Goal: Task Accomplishment & Management: Complete application form

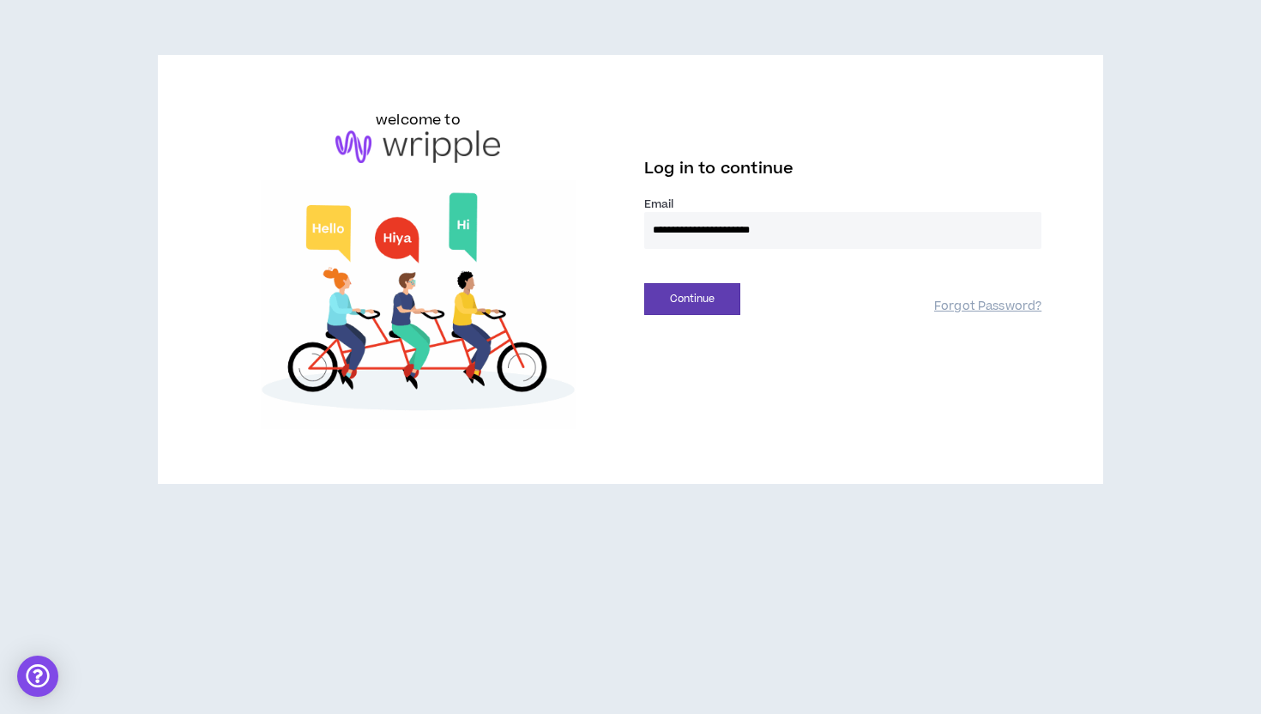
type input "**********"
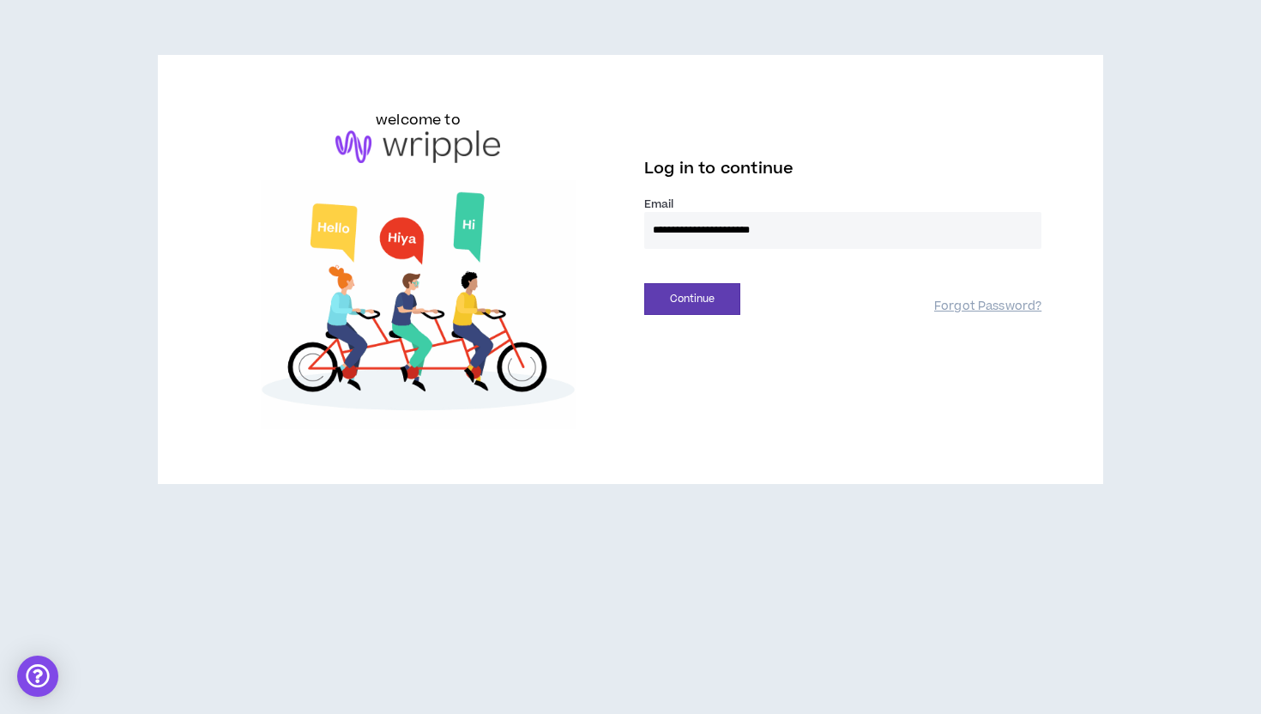
click at [692, 298] on button "Continue" at bounding box center [692, 299] width 96 height 32
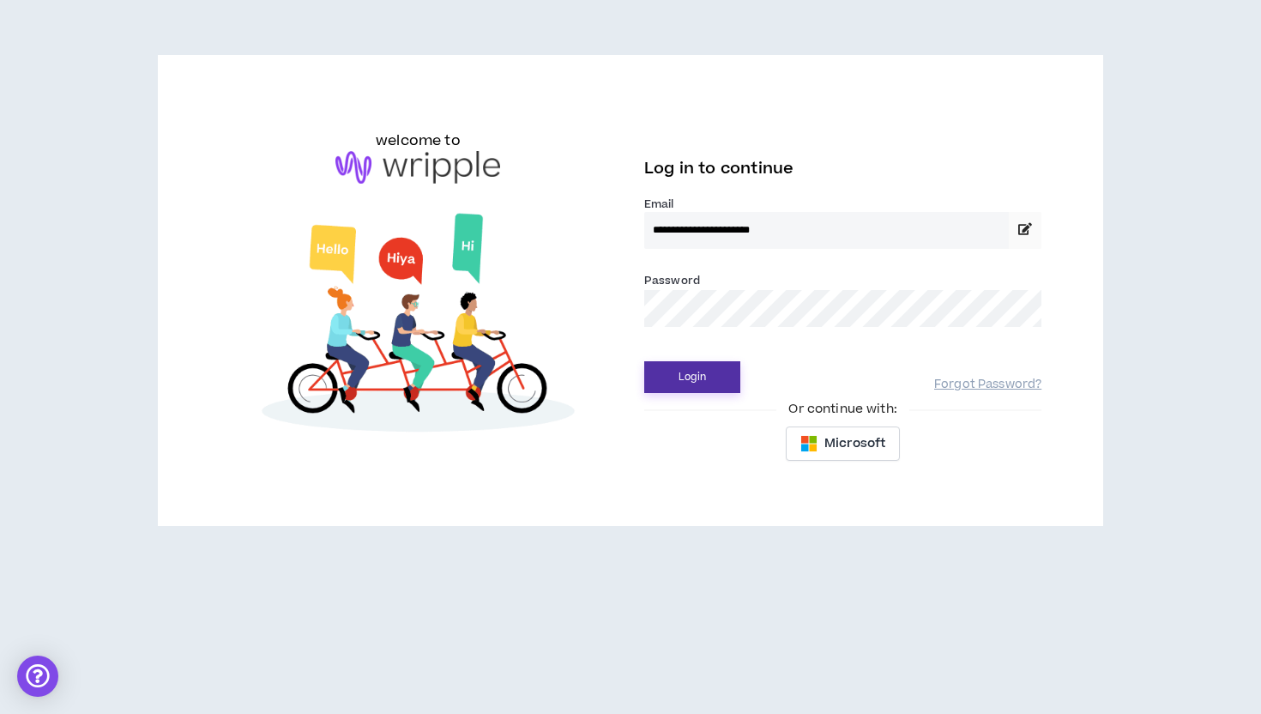
click at [701, 382] on button "Login" at bounding box center [692, 377] width 96 height 32
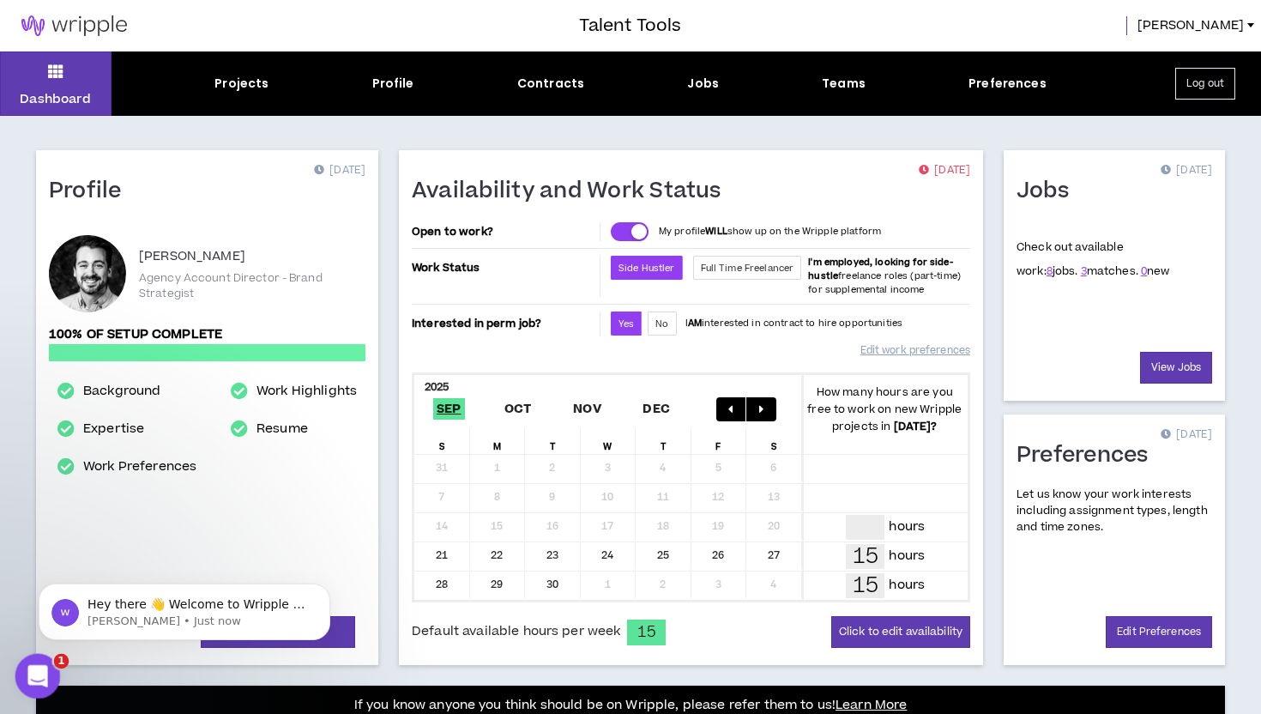
click at [24, 669] on div "Open Intercom Messenger" at bounding box center [35, 673] width 57 height 57
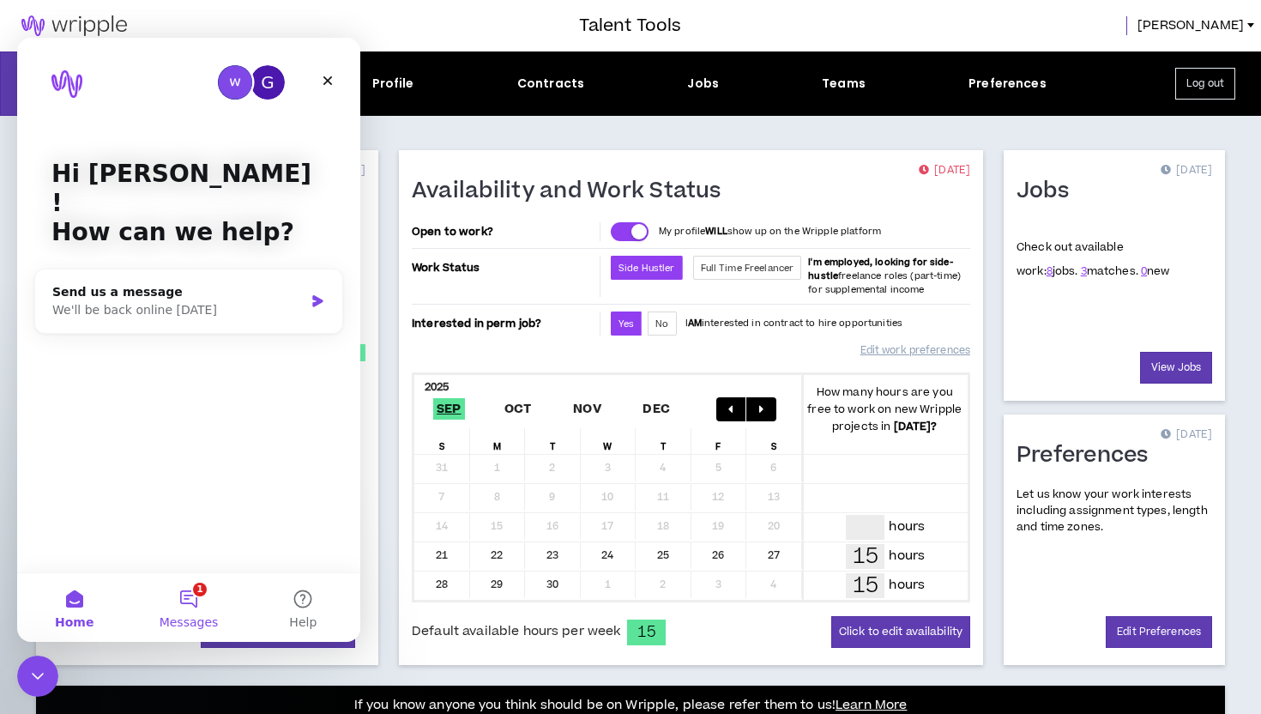
click at [189, 597] on button "1 Messages" at bounding box center [188, 607] width 114 height 69
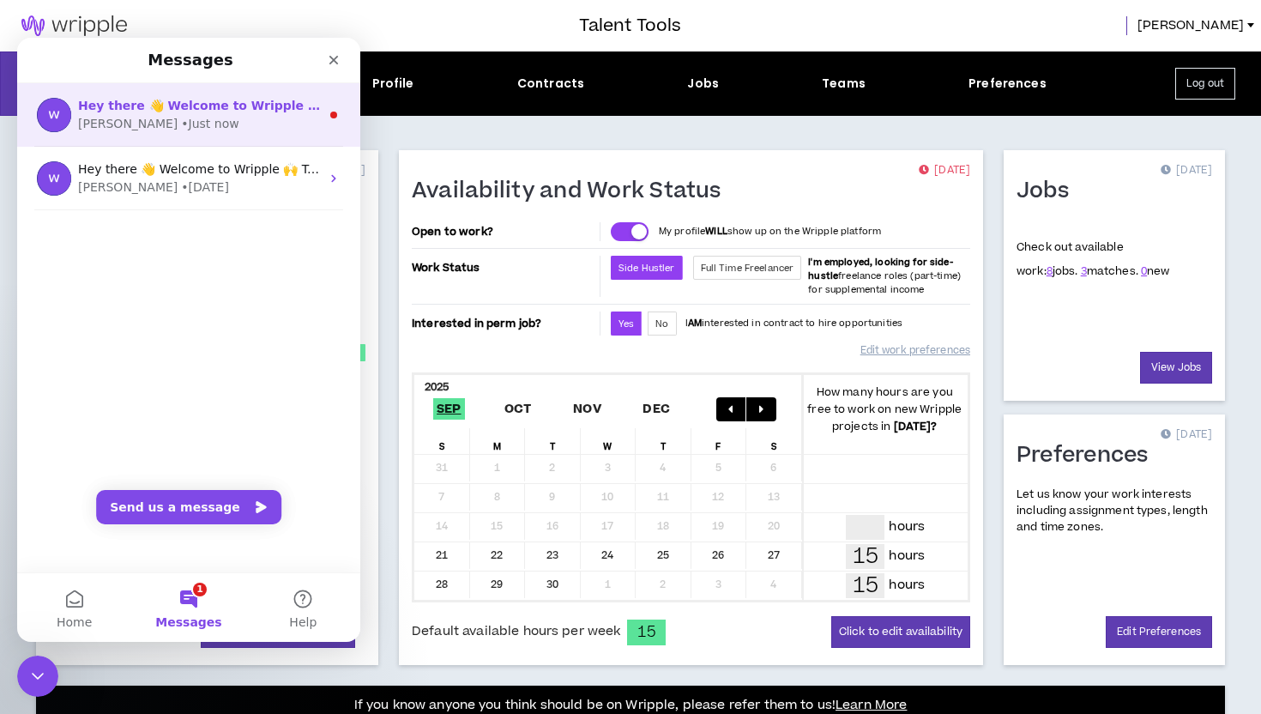
click at [220, 120] on div "[PERSON_NAME] • Just now" at bounding box center [199, 124] width 242 height 18
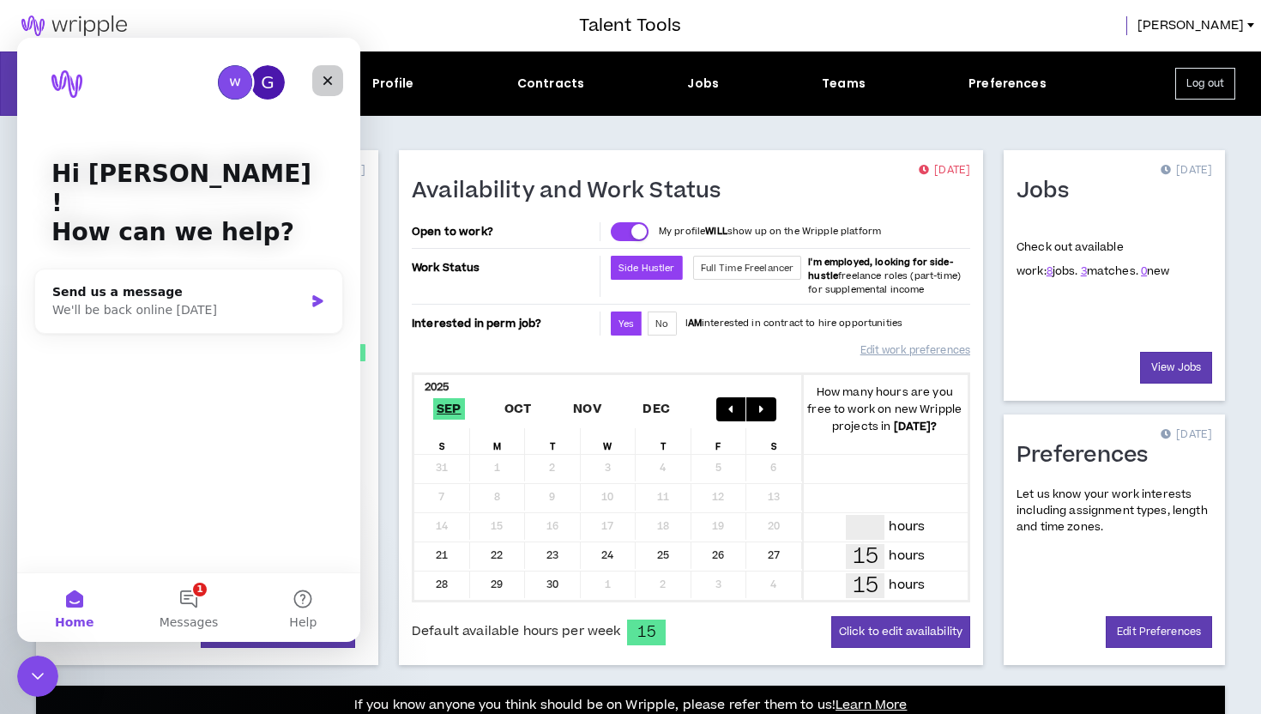
click at [335, 81] on div "Close" at bounding box center [327, 80] width 31 height 31
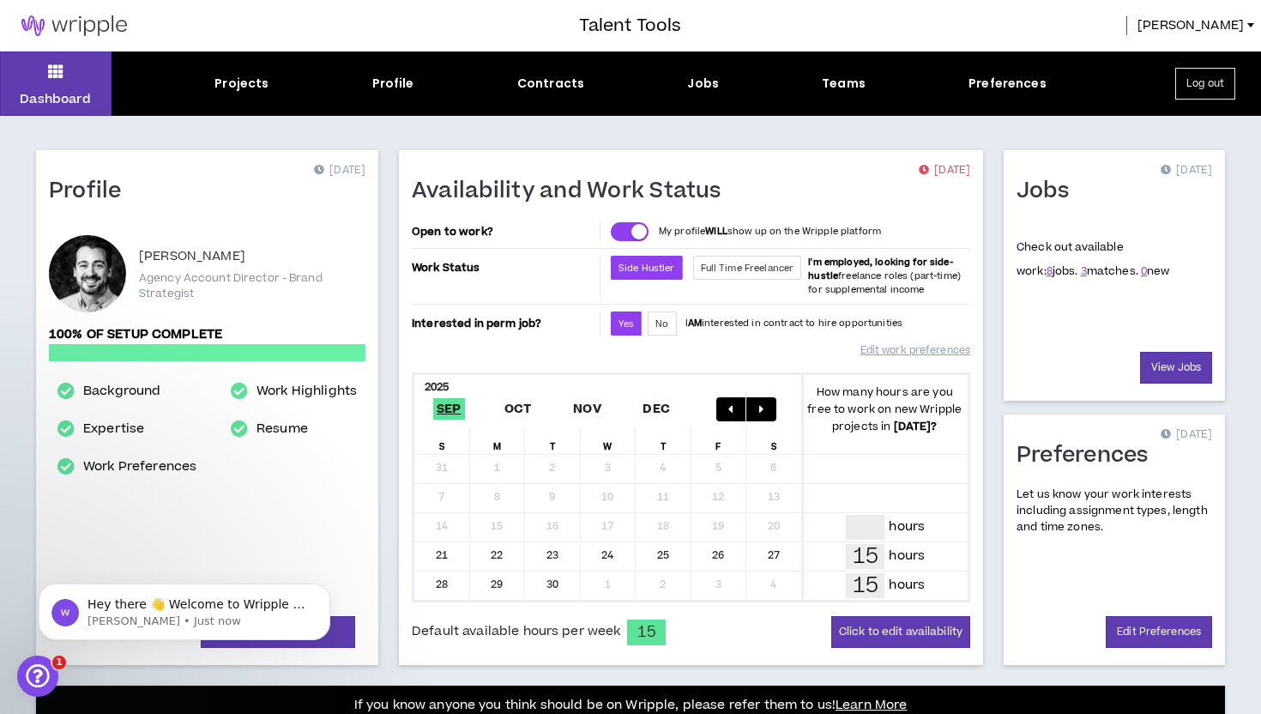
click at [998, 129] on div "Profile [DATE] [PERSON_NAME] Agency Account Director - Brand Strategist 100% of…" at bounding box center [631, 644] width 1244 height 1056
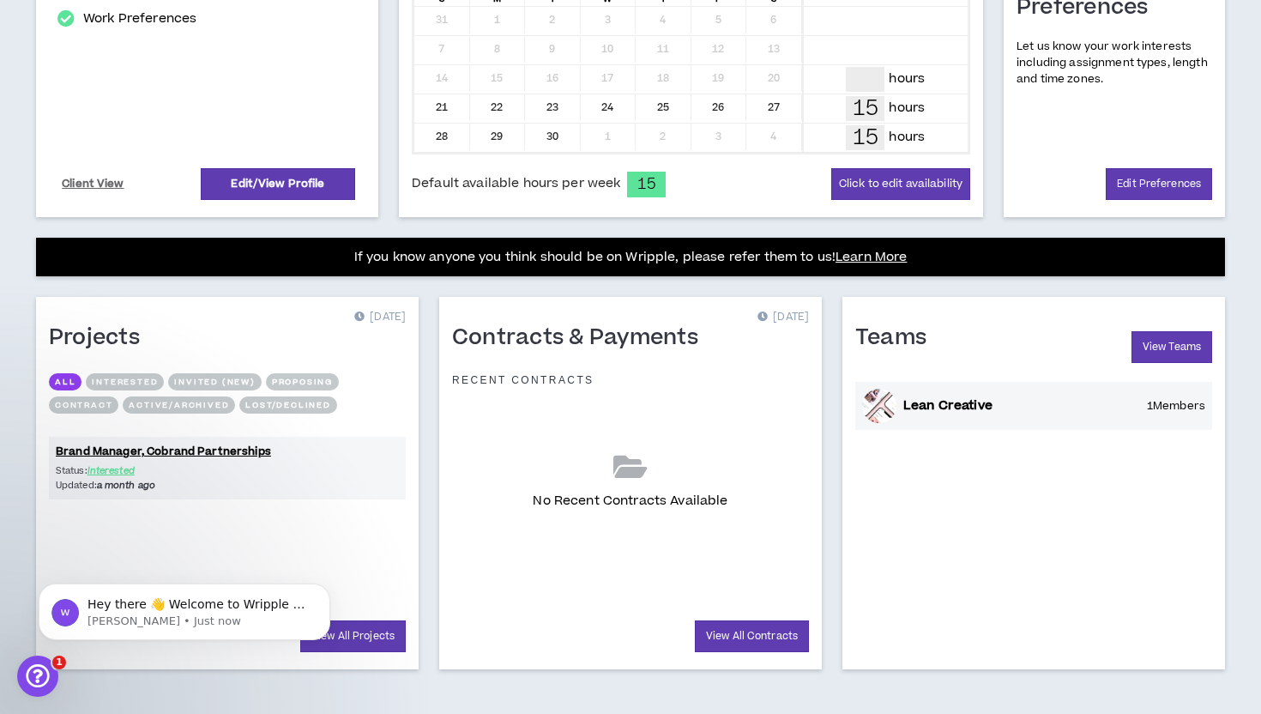
scroll to position [449, 0]
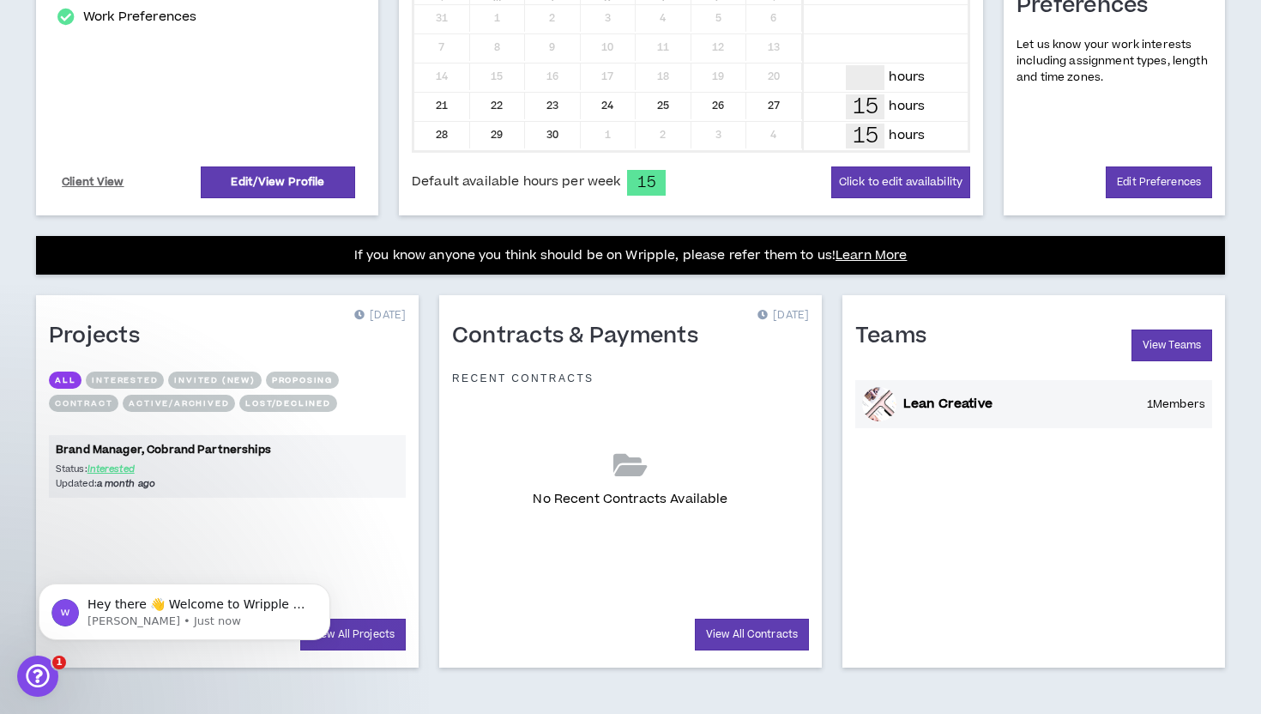
click at [246, 451] on link "Brand Manager, Cobrand Partnerships" at bounding box center [227, 450] width 357 height 16
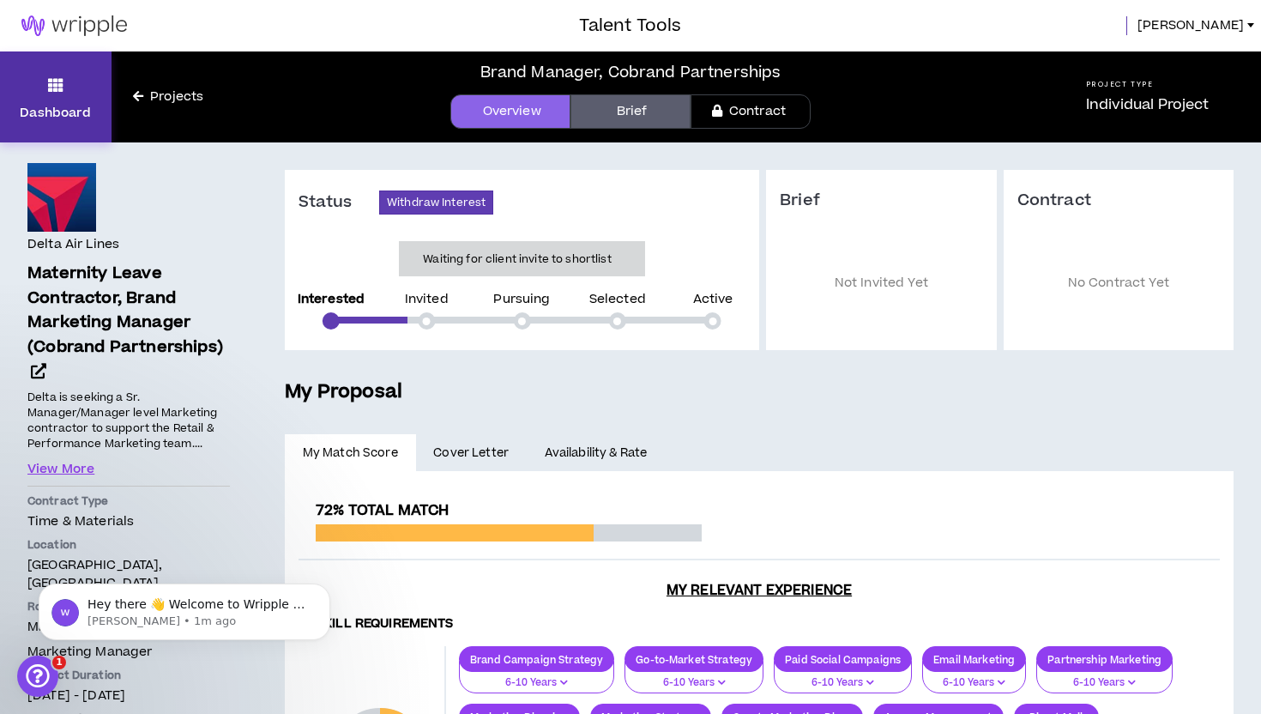
click at [60, 104] on p "Dashboard" at bounding box center [55, 113] width 71 height 18
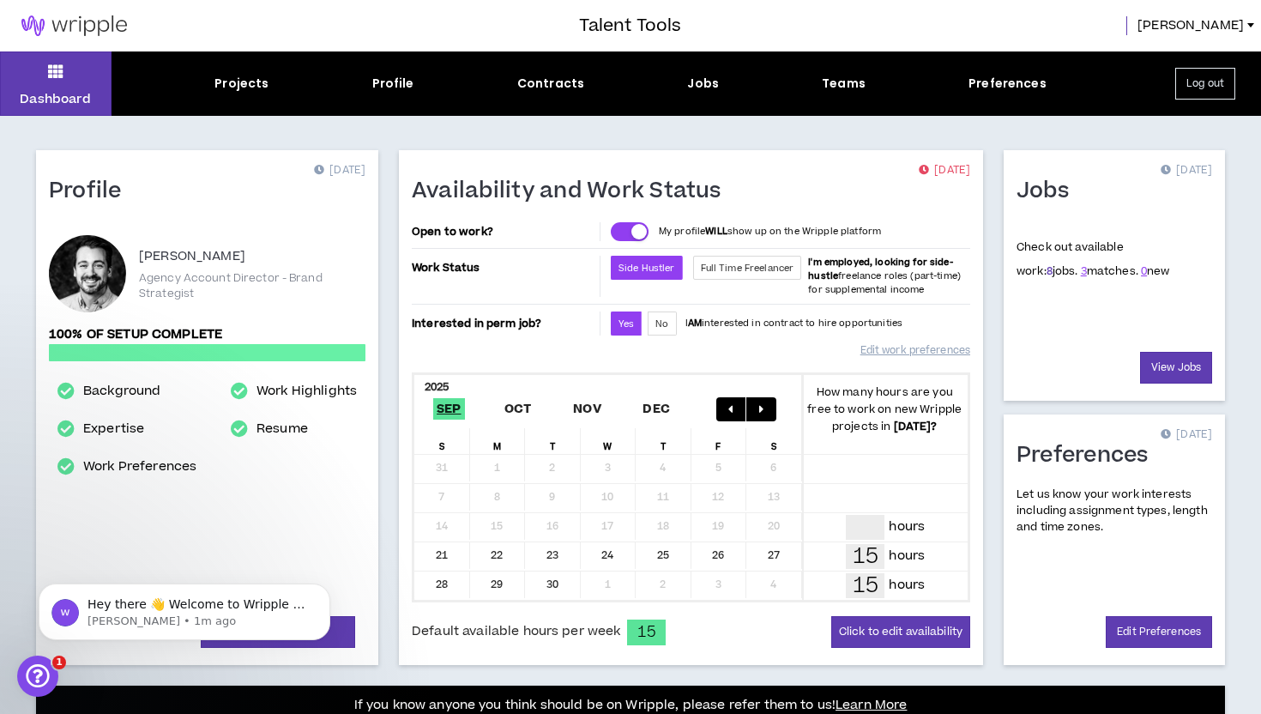
click at [1046, 269] on link "8" at bounding box center [1049, 270] width 6 height 15
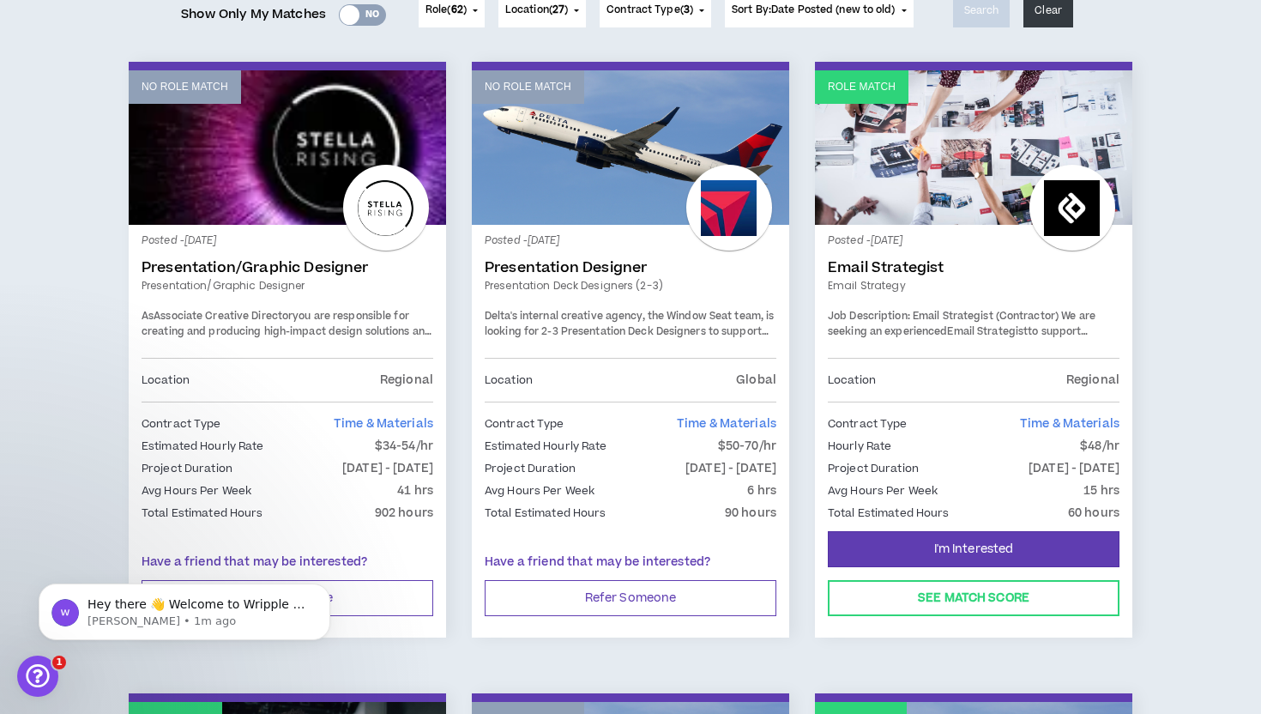
scroll to position [245, 0]
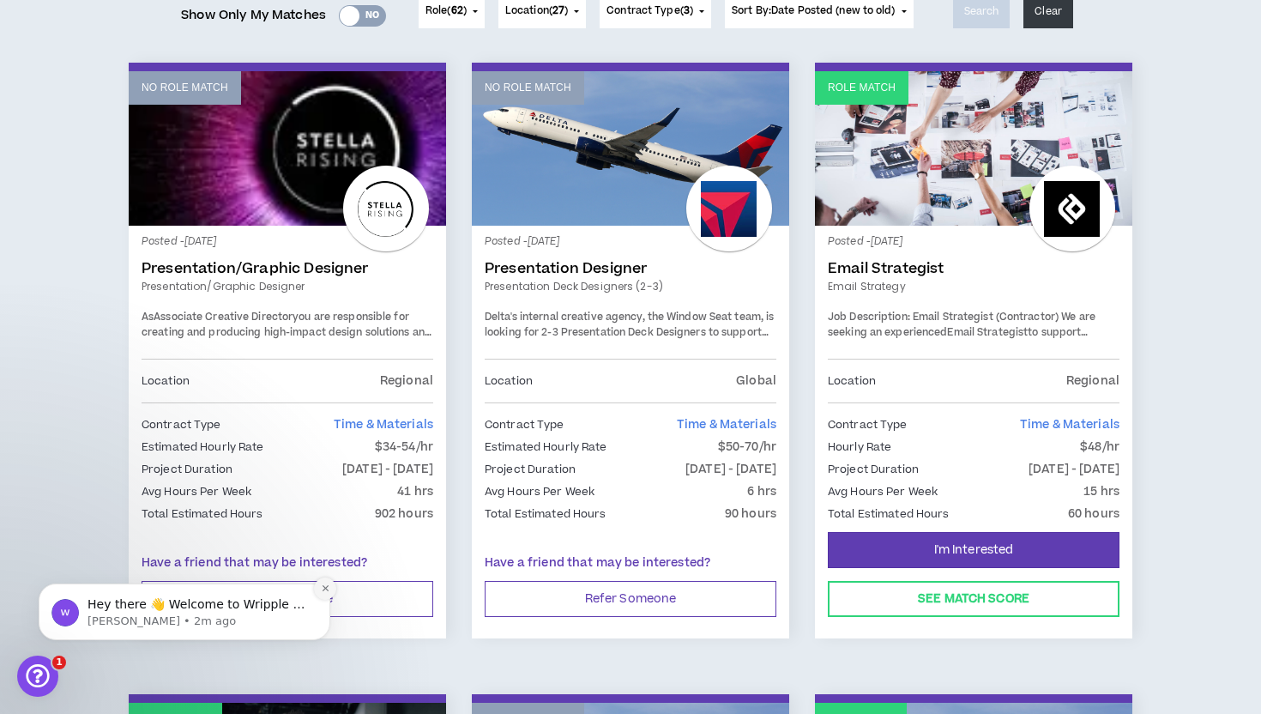
click at [323, 591] on icon "Dismiss notification" at bounding box center [325, 587] width 9 height 9
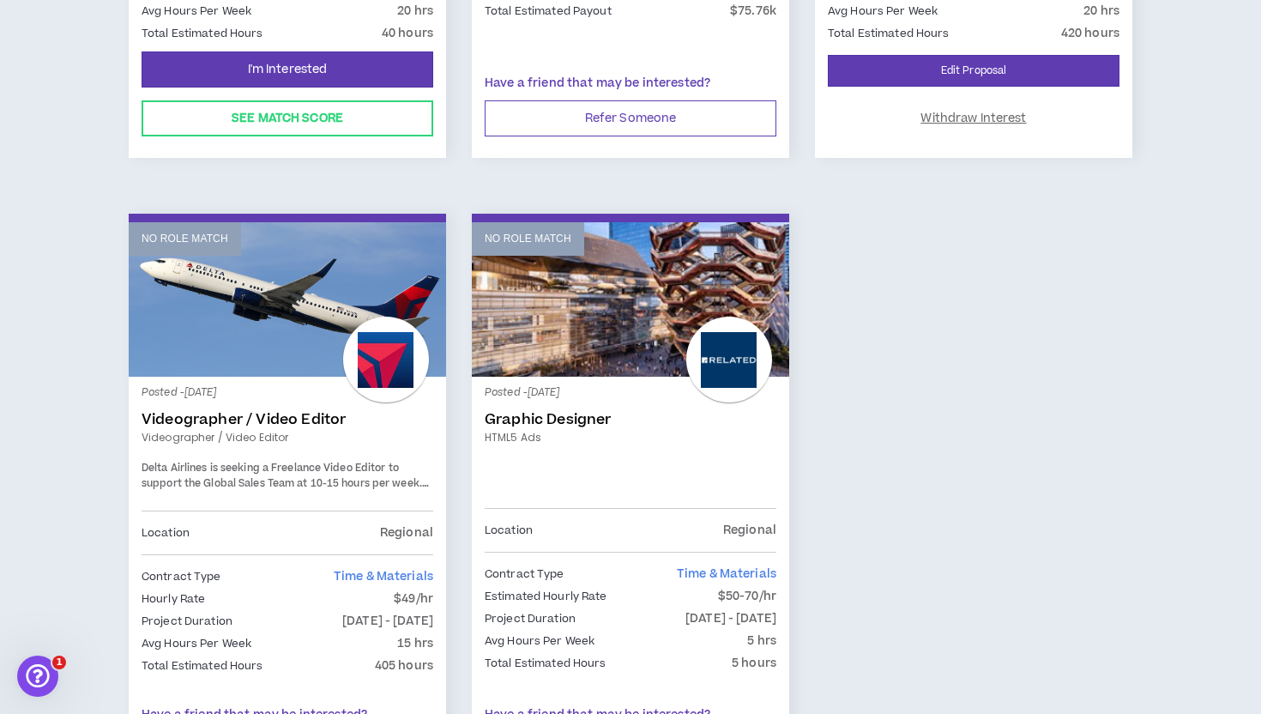
scroll to position [1360, 0]
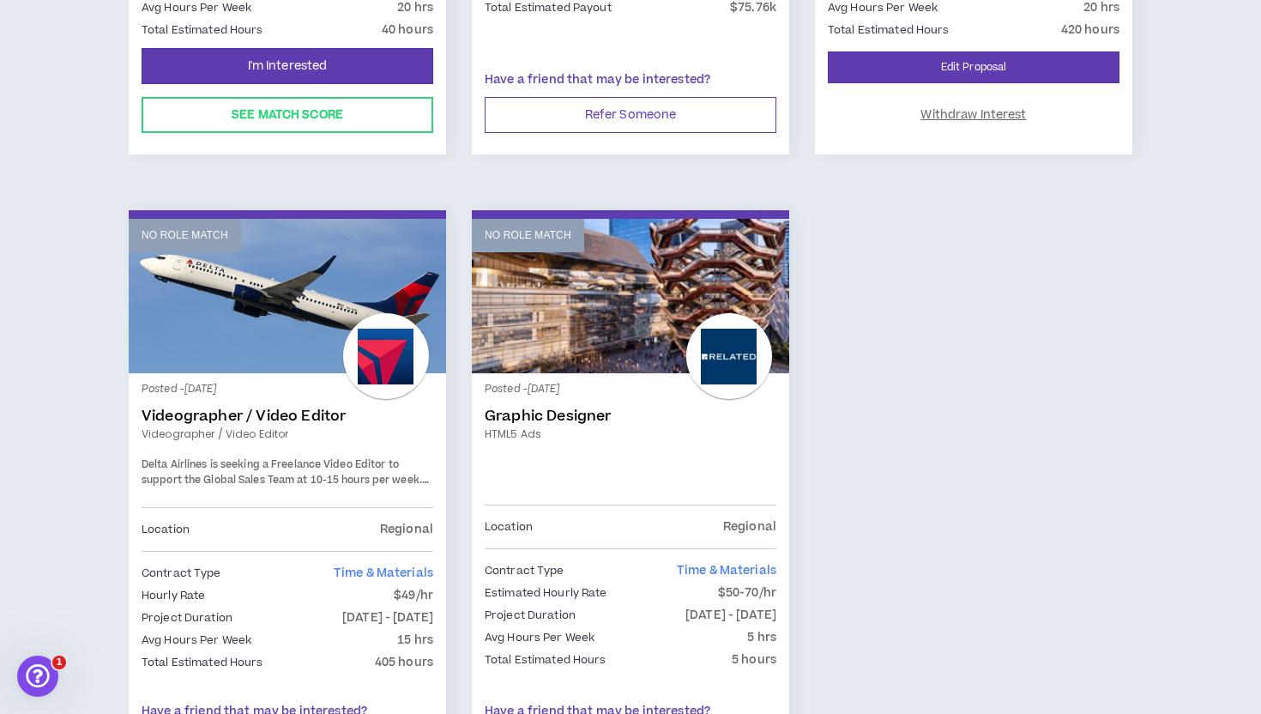
click at [230, 410] on link "Videographer / Video Editor" at bounding box center [288, 415] width 292 height 17
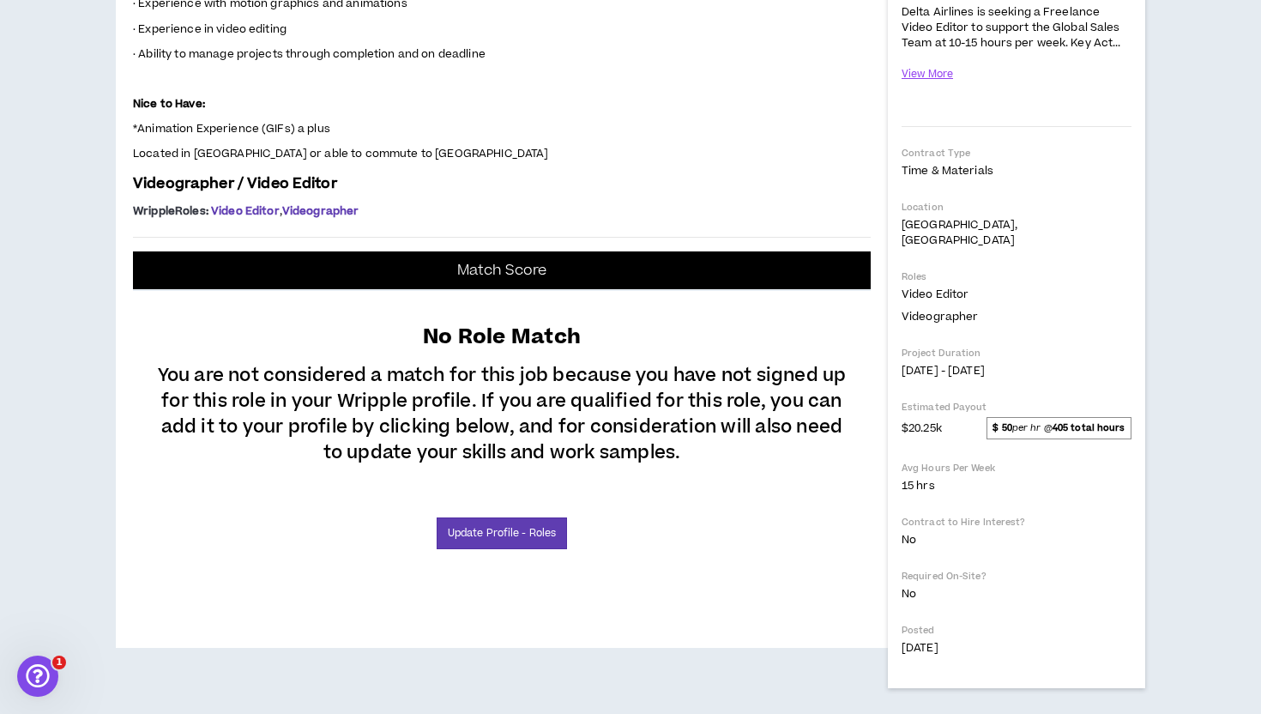
scroll to position [452, 0]
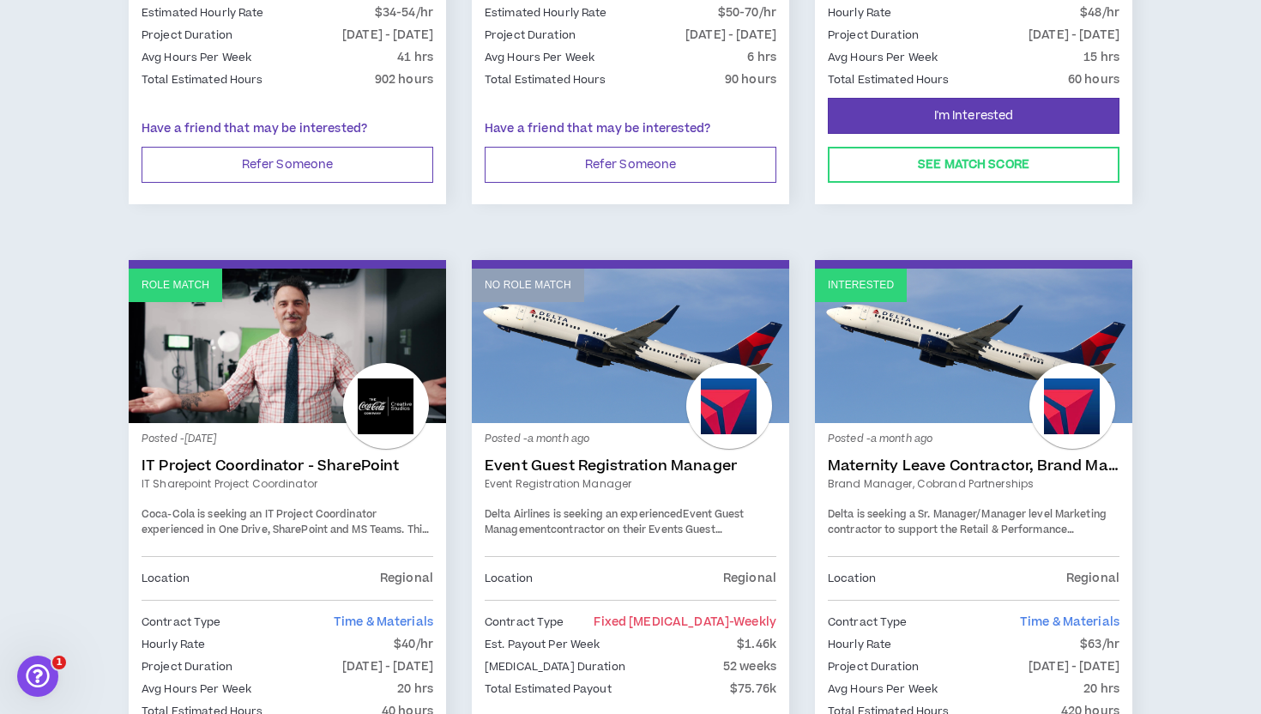
scroll to position [684, 0]
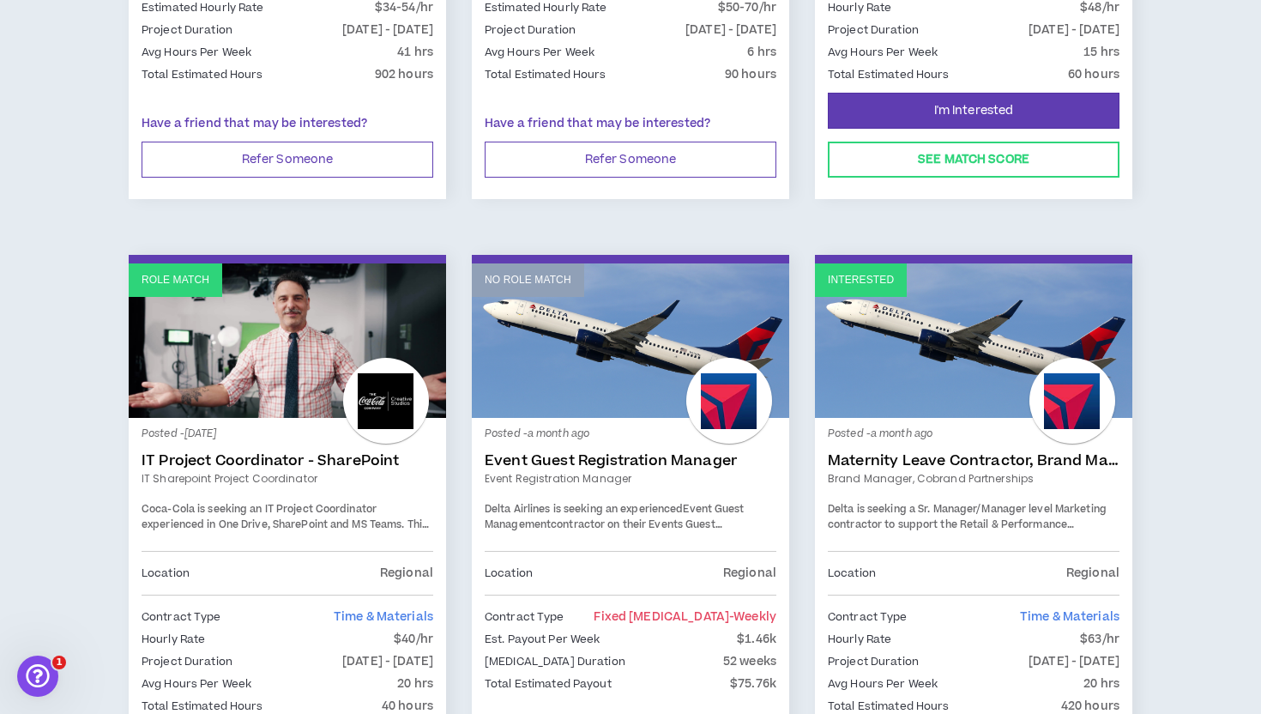
click at [297, 456] on link "IT Project Coordinator - SharePoint" at bounding box center [288, 460] width 292 height 17
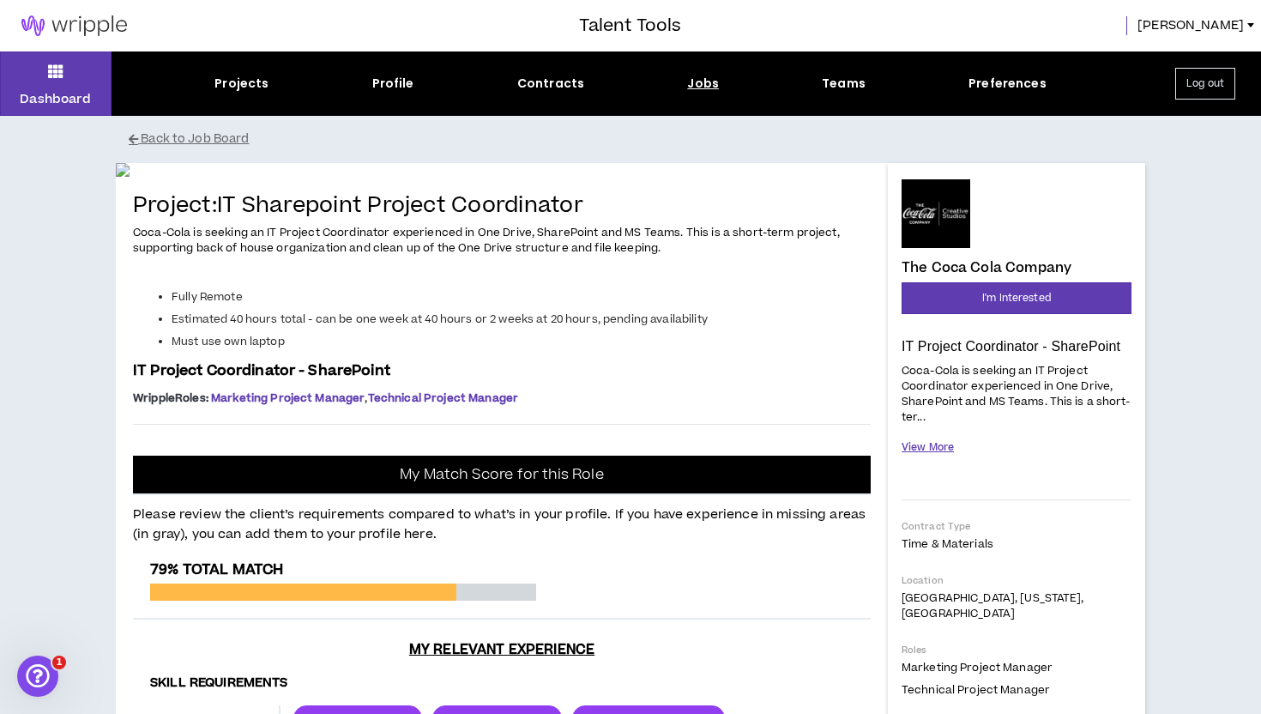
click at [950, 453] on button "View More" at bounding box center [927, 447] width 52 height 30
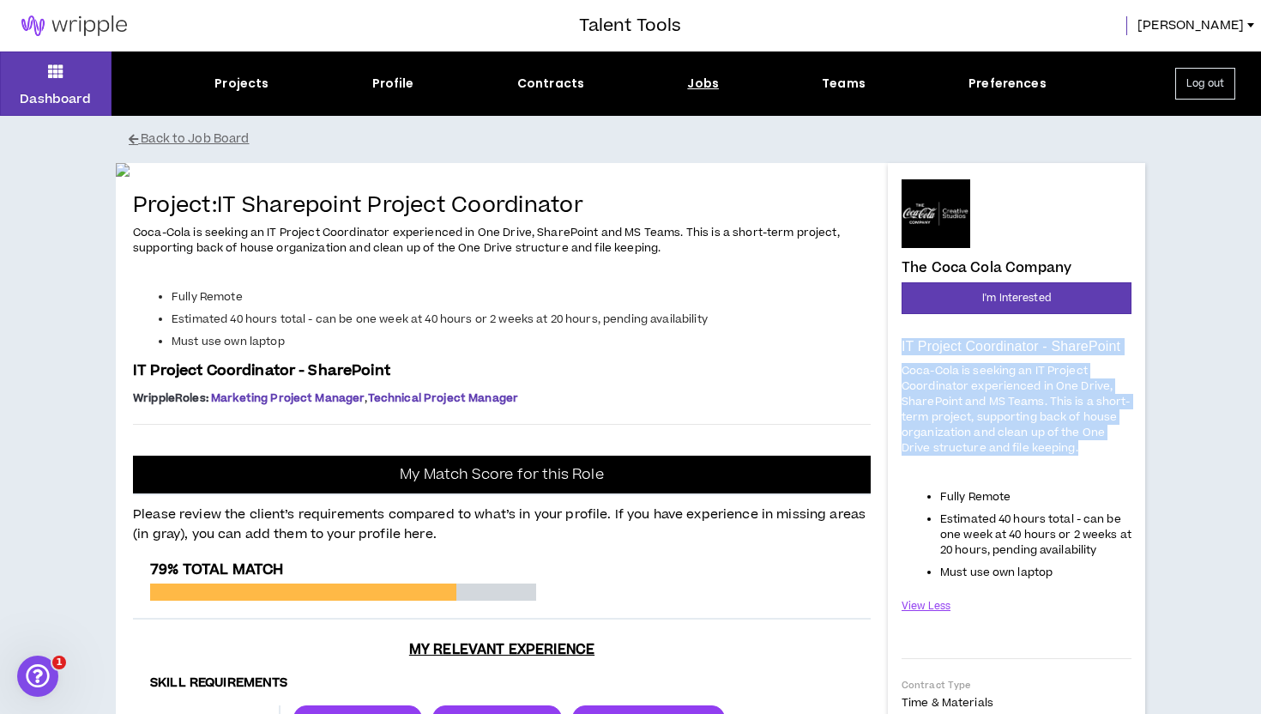
drag, startPoint x: 901, startPoint y: 346, endPoint x: 1098, endPoint y: 445, distance: 220.2
click at [1098, 445] on div "IT Project Coordinator - SharePoint Coca-Cola is seeking an IT Project Coordina…" at bounding box center [1016, 487] width 230 height 299
click at [1040, 439] on span "Coca-Cola is seeking an IT Project Coordinator experienced in One Drive, ShareP…" at bounding box center [1015, 409] width 229 height 93
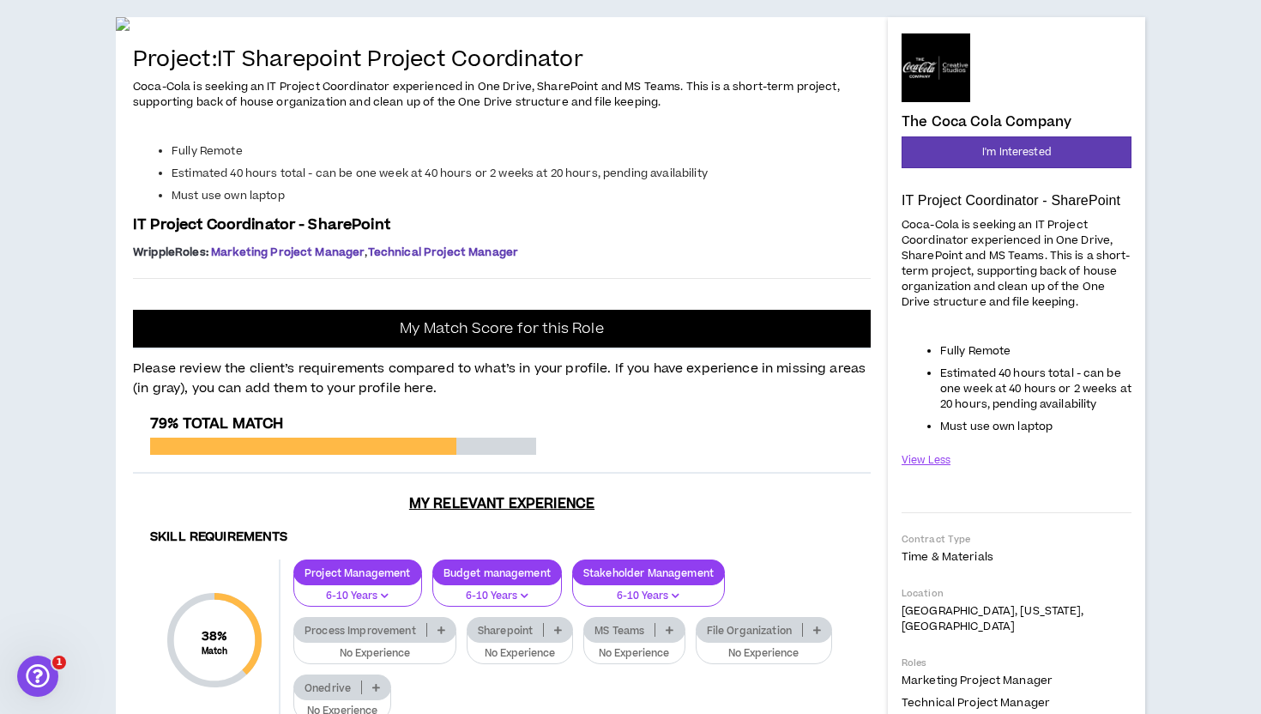
scroll to position [107, 0]
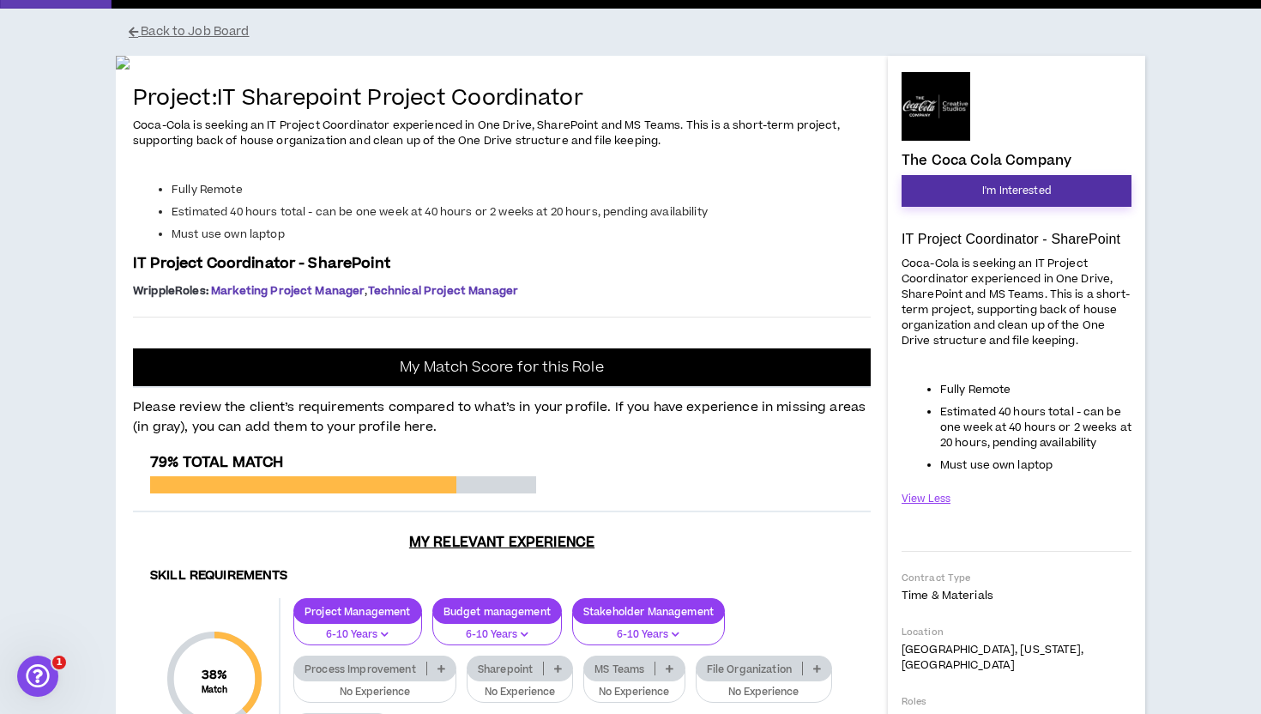
click at [978, 190] on button "I'm Interested" at bounding box center [1016, 191] width 230 height 32
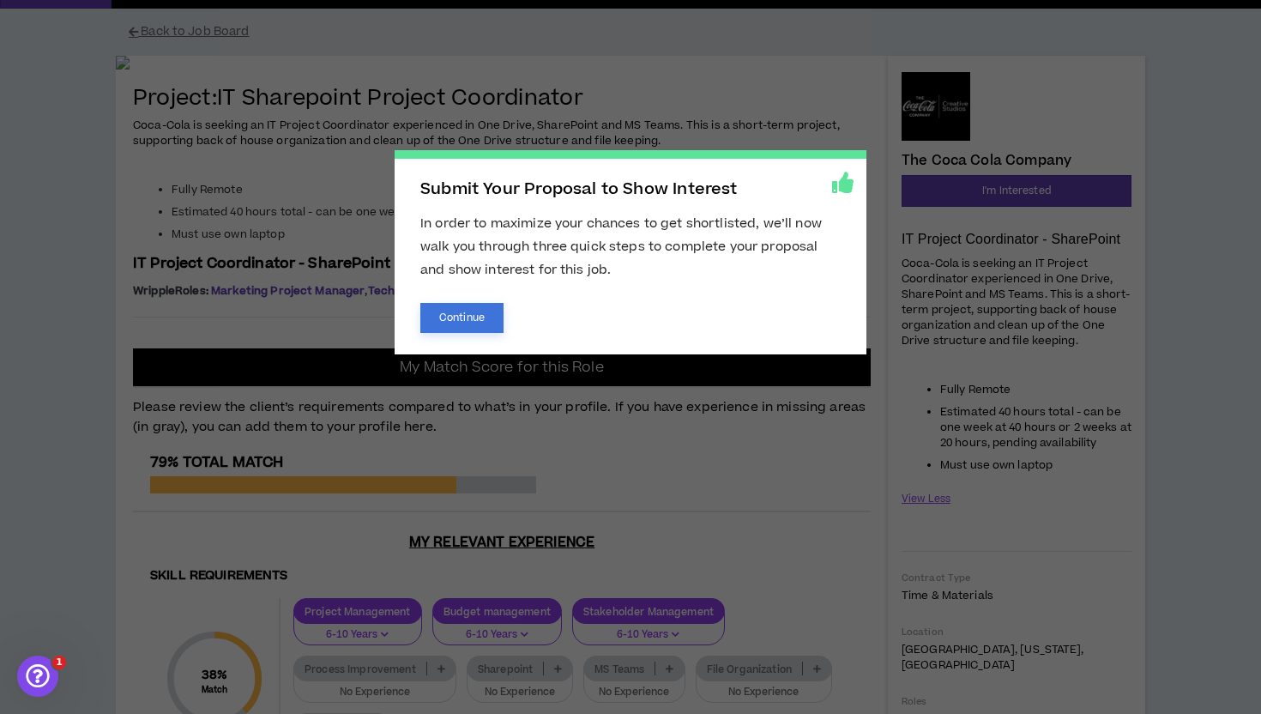
click at [472, 323] on button "Continue" at bounding box center [461, 318] width 83 height 30
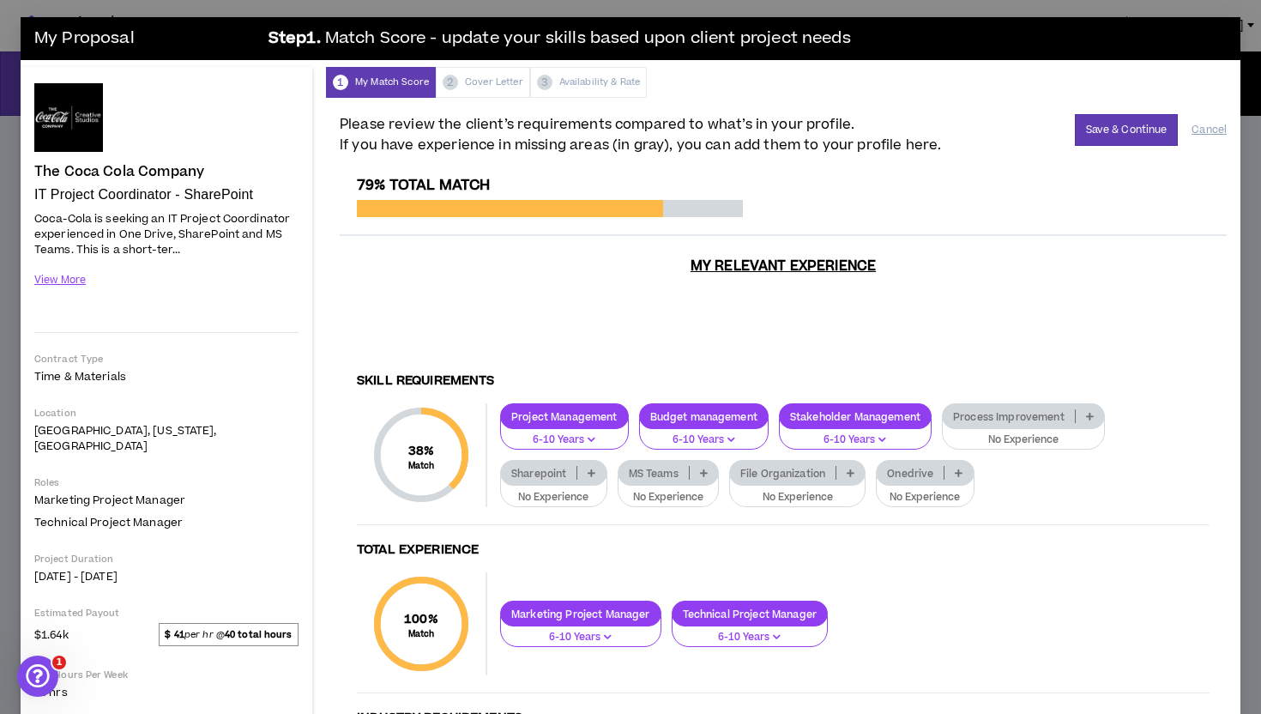
click at [542, 490] on p "No Experience" at bounding box center [553, 497] width 85 height 15
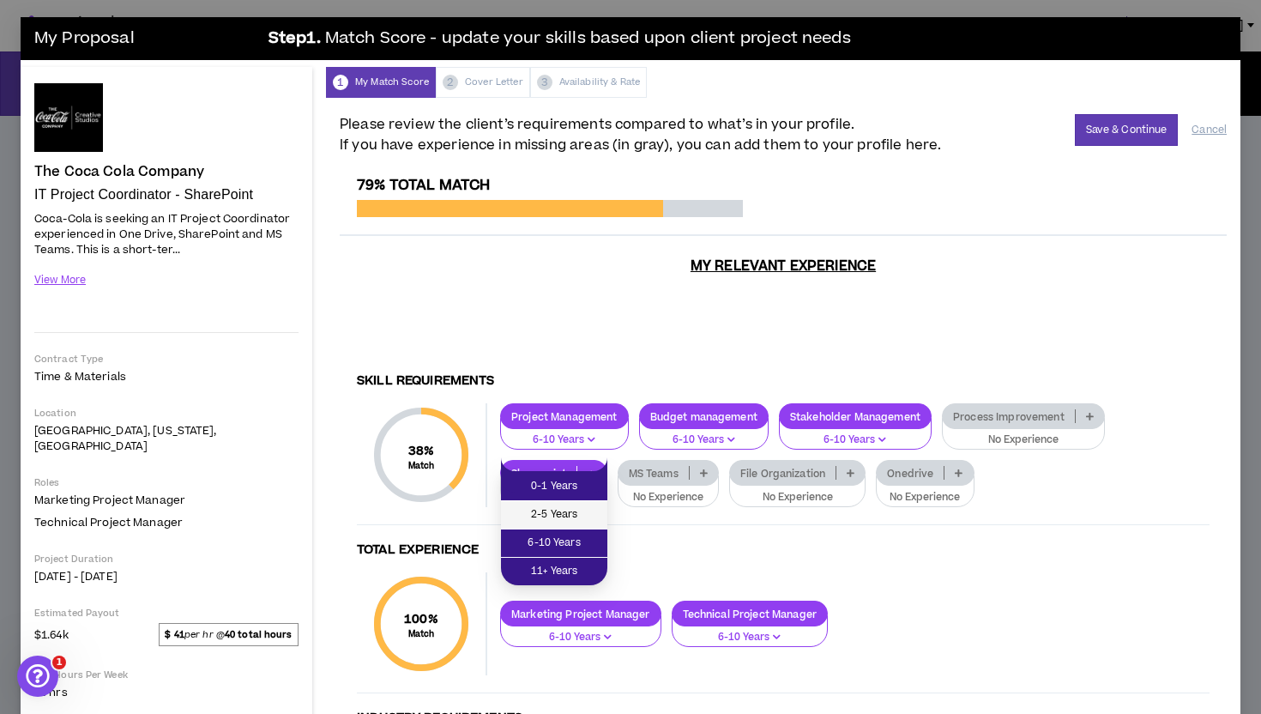
click at [546, 518] on span "2-5 Years" at bounding box center [554, 514] width 86 height 19
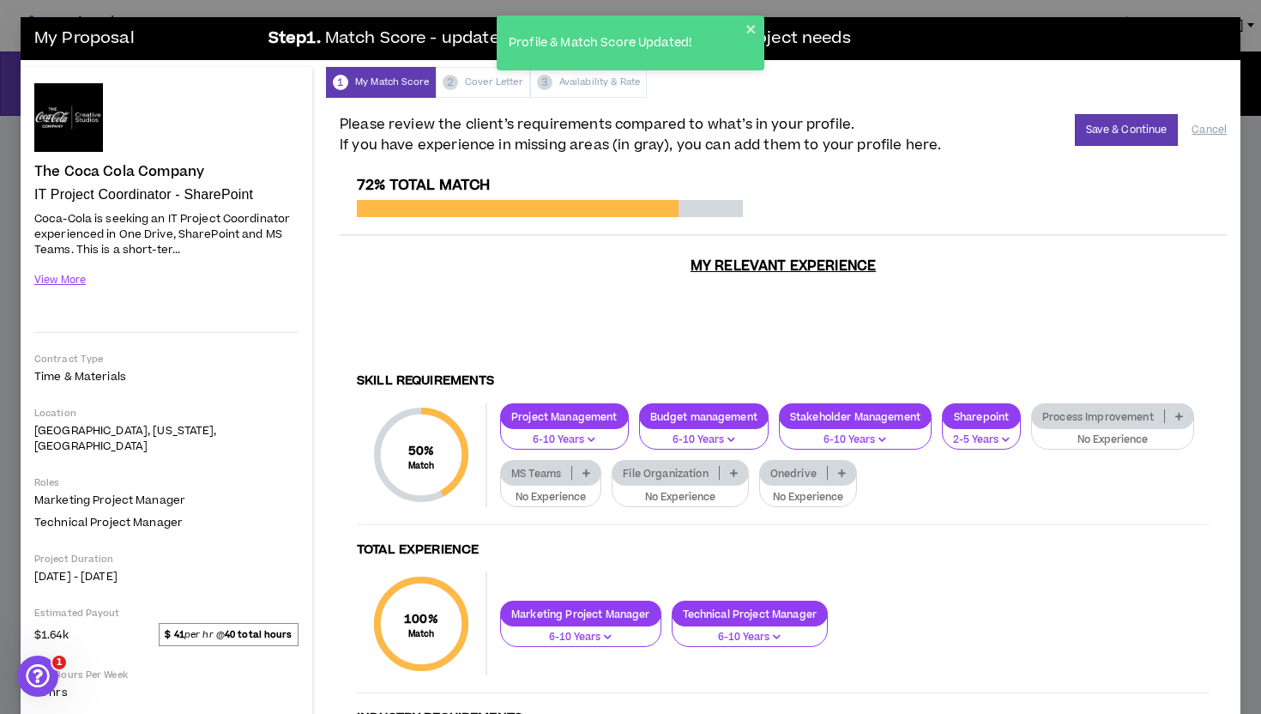
click at [806, 490] on p "No Experience" at bounding box center [807, 497] width 75 height 15
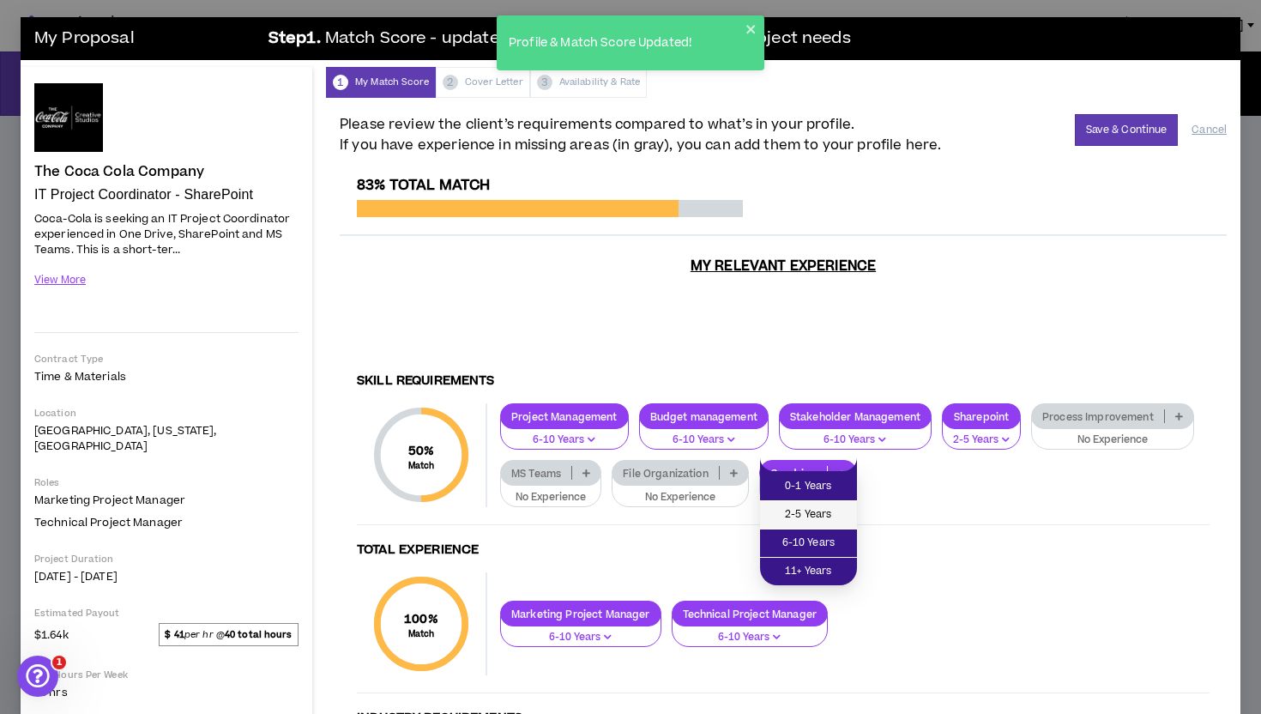
click at [812, 512] on span "2-5 Years" at bounding box center [808, 514] width 76 height 19
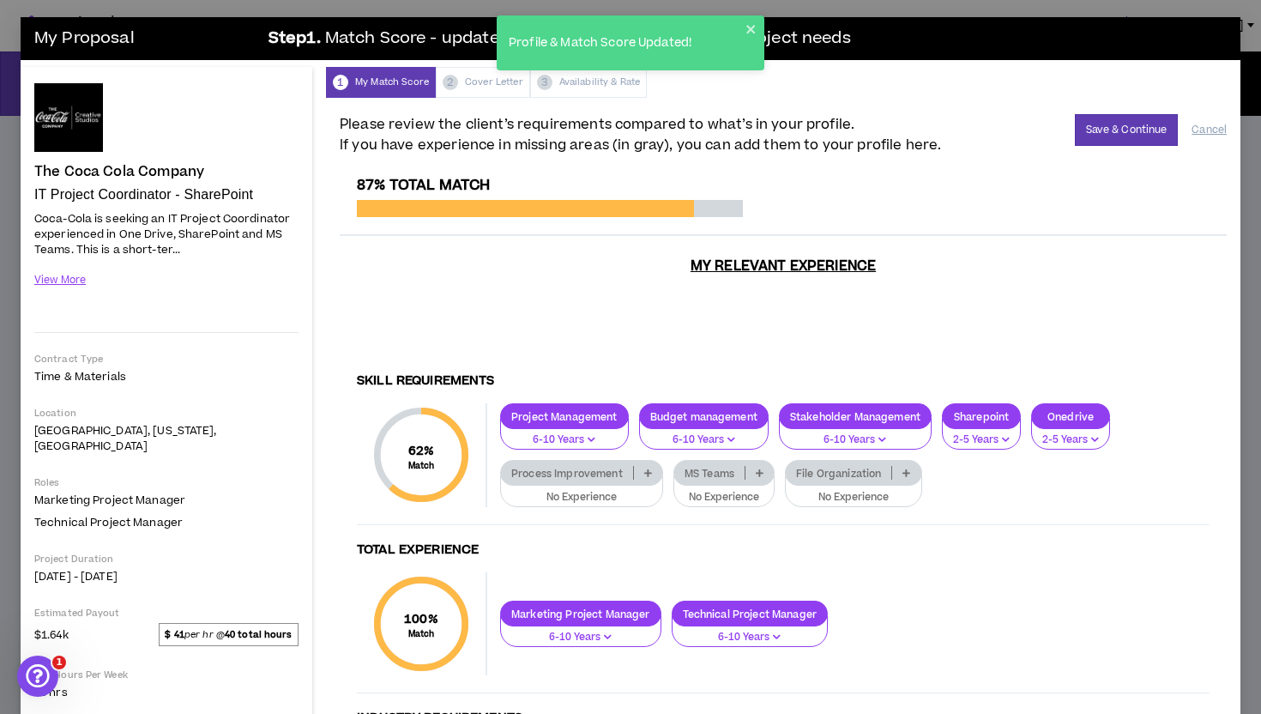
click at [561, 467] on p "Process Improvement" at bounding box center [567, 473] width 132 height 13
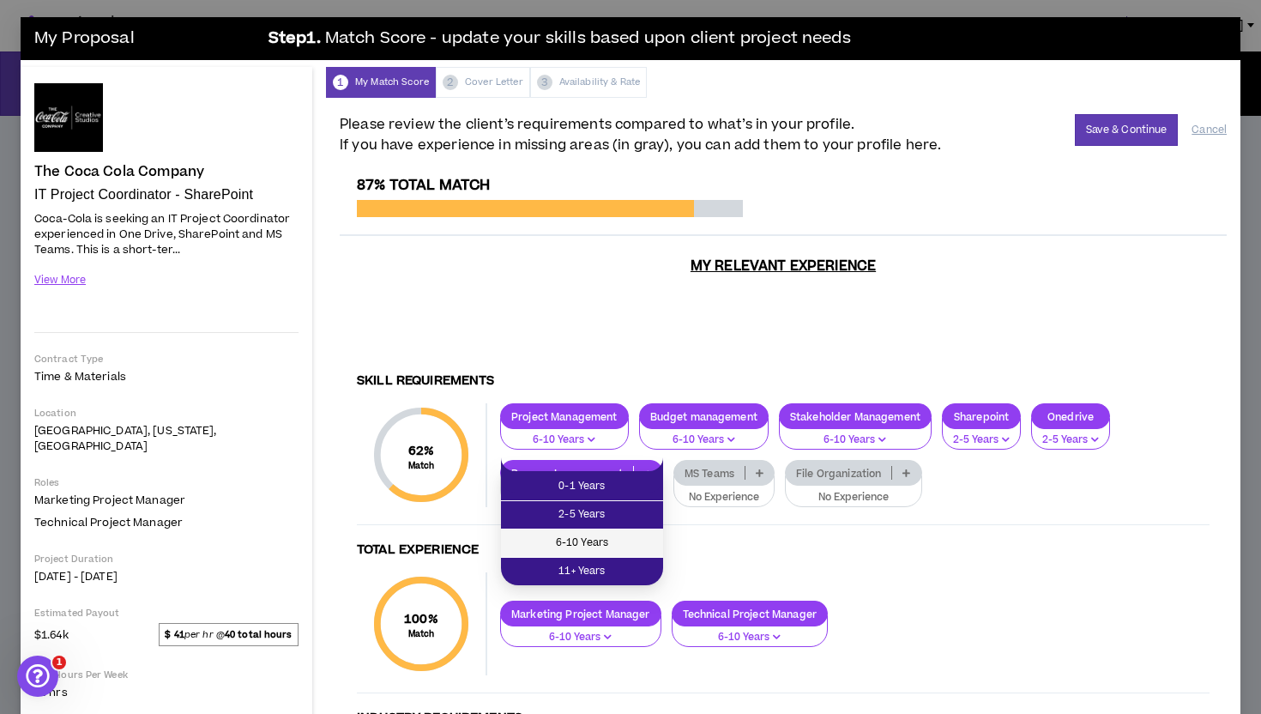
click at [568, 537] on span "6-10 Years" at bounding box center [582, 542] width 142 height 19
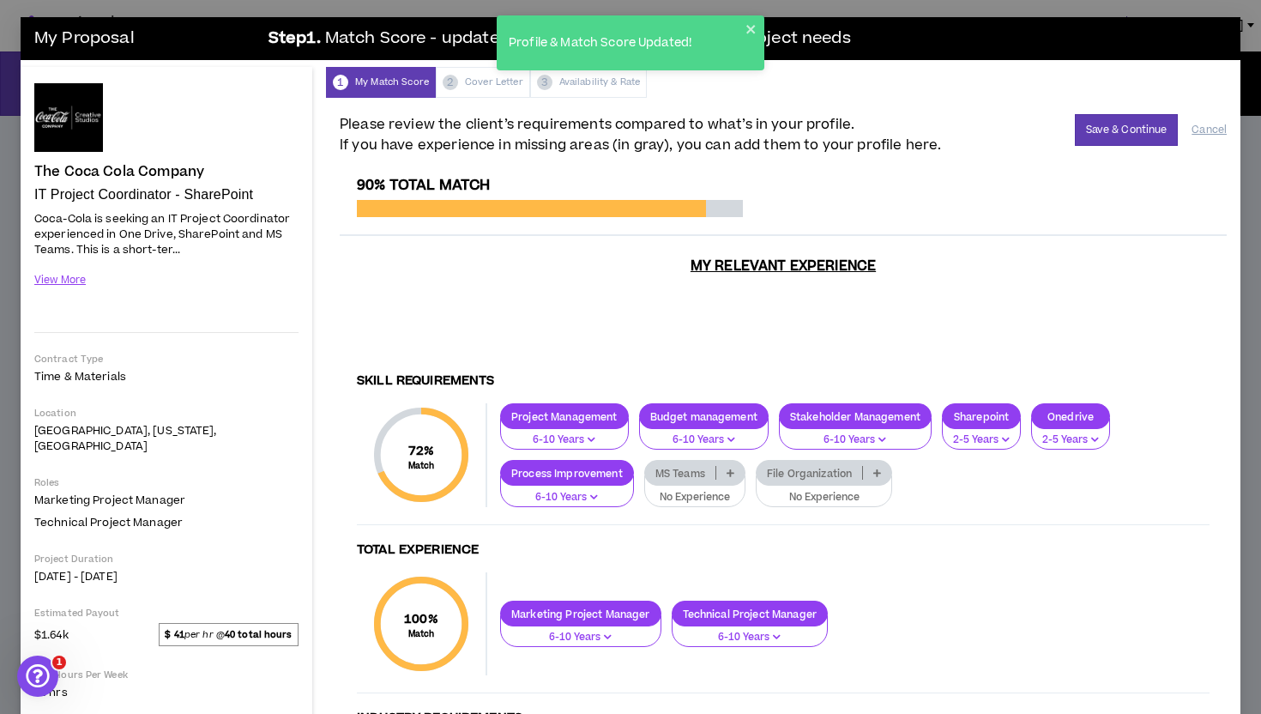
click at [691, 467] on p "MS Teams" at bounding box center [680, 473] width 70 height 13
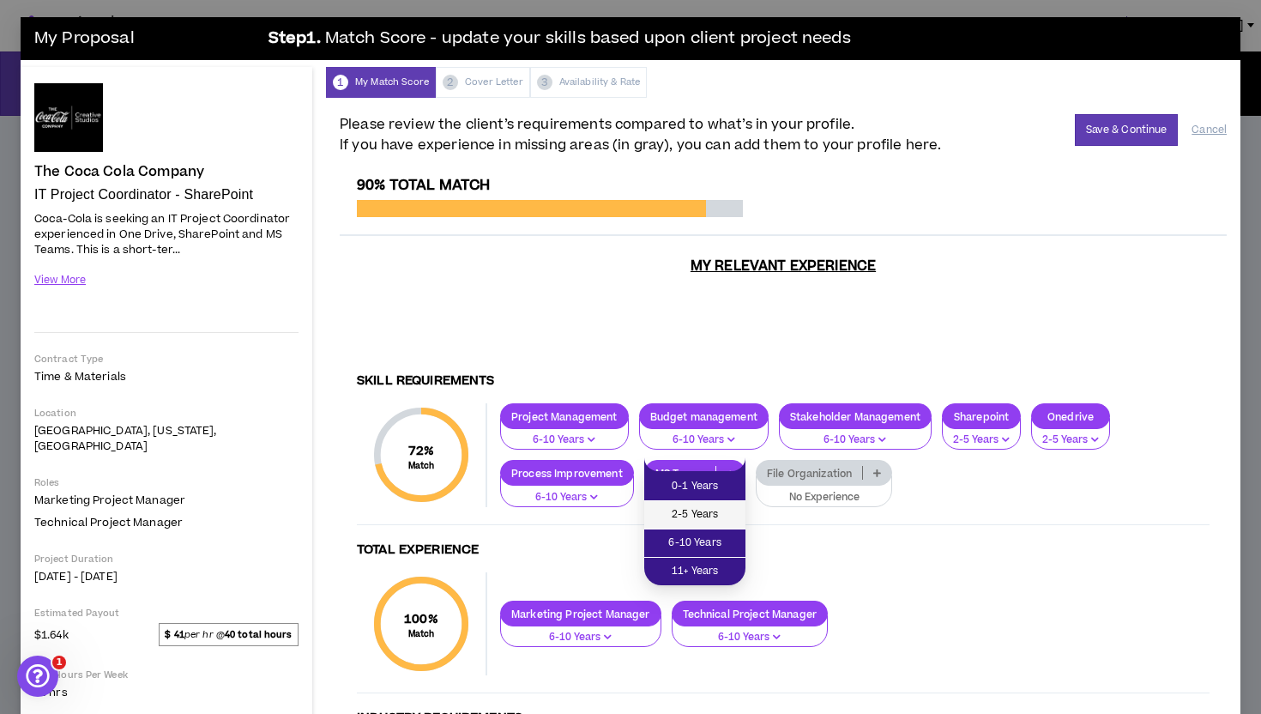
click at [693, 510] on span "2-5 Years" at bounding box center [694, 514] width 81 height 19
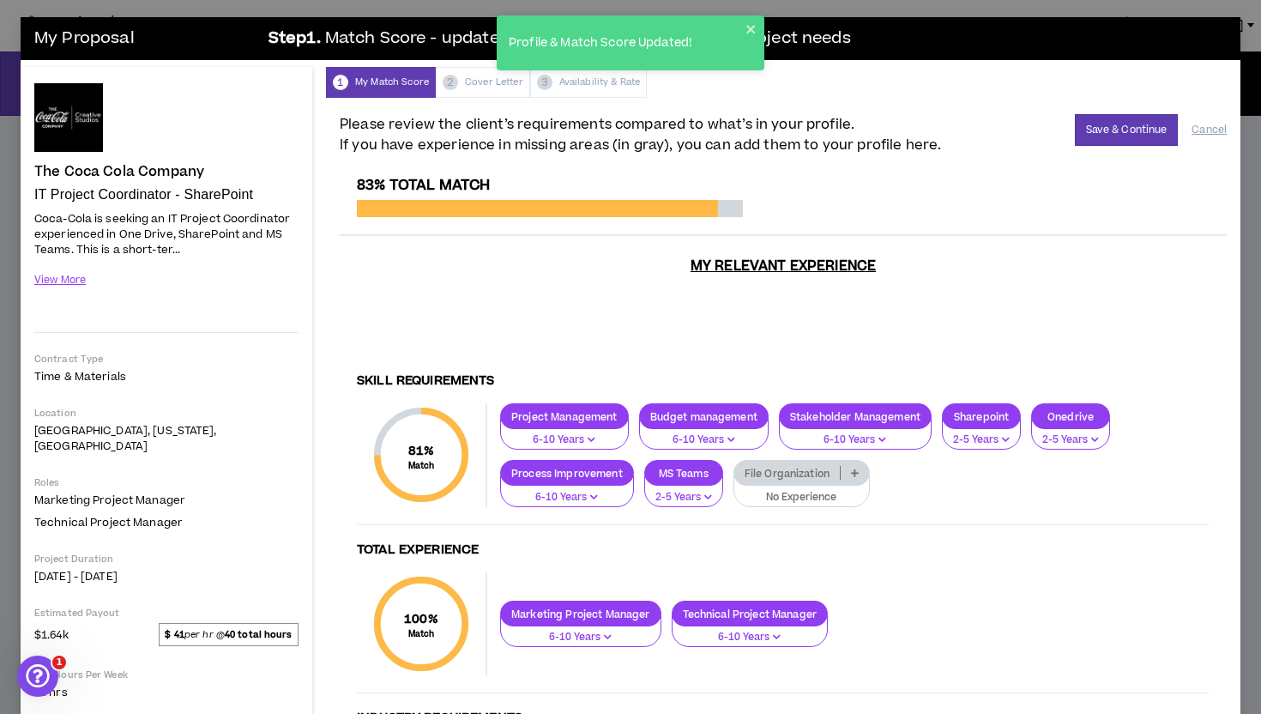
click at [805, 467] on p "File Organization" at bounding box center [786, 473] width 105 height 13
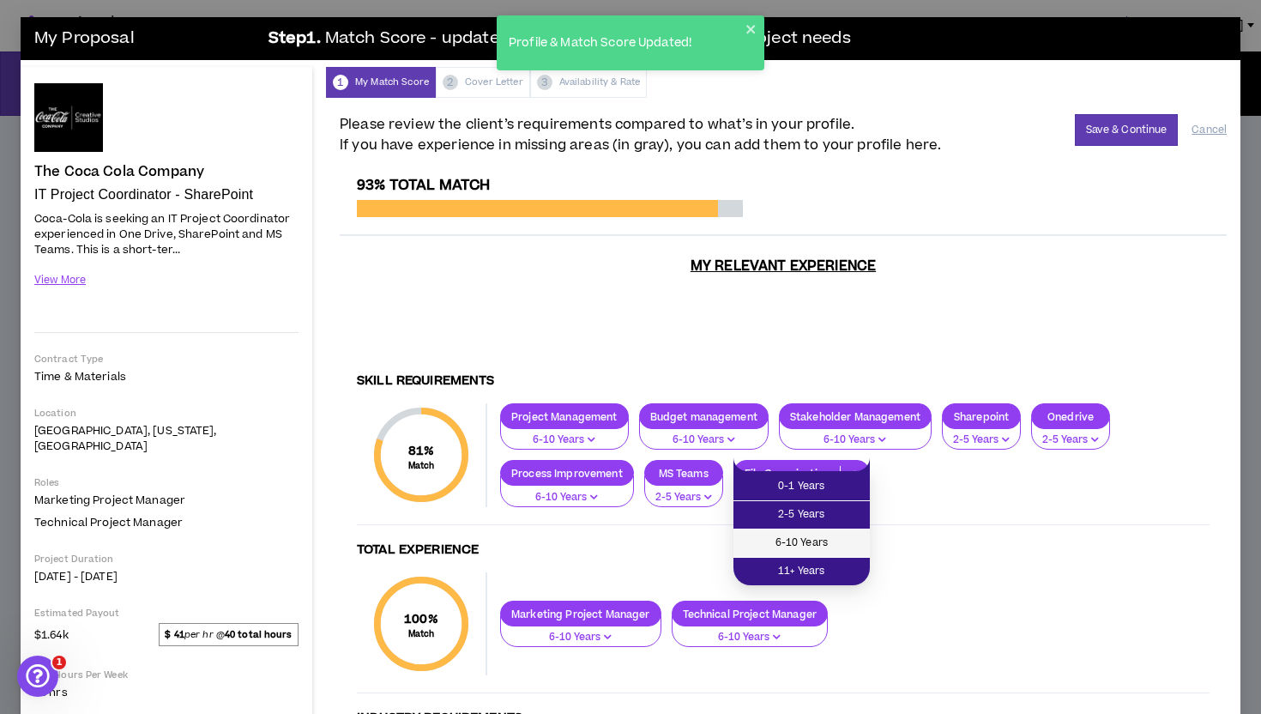
click at [794, 544] on span "6-10 Years" at bounding box center [802, 542] width 116 height 19
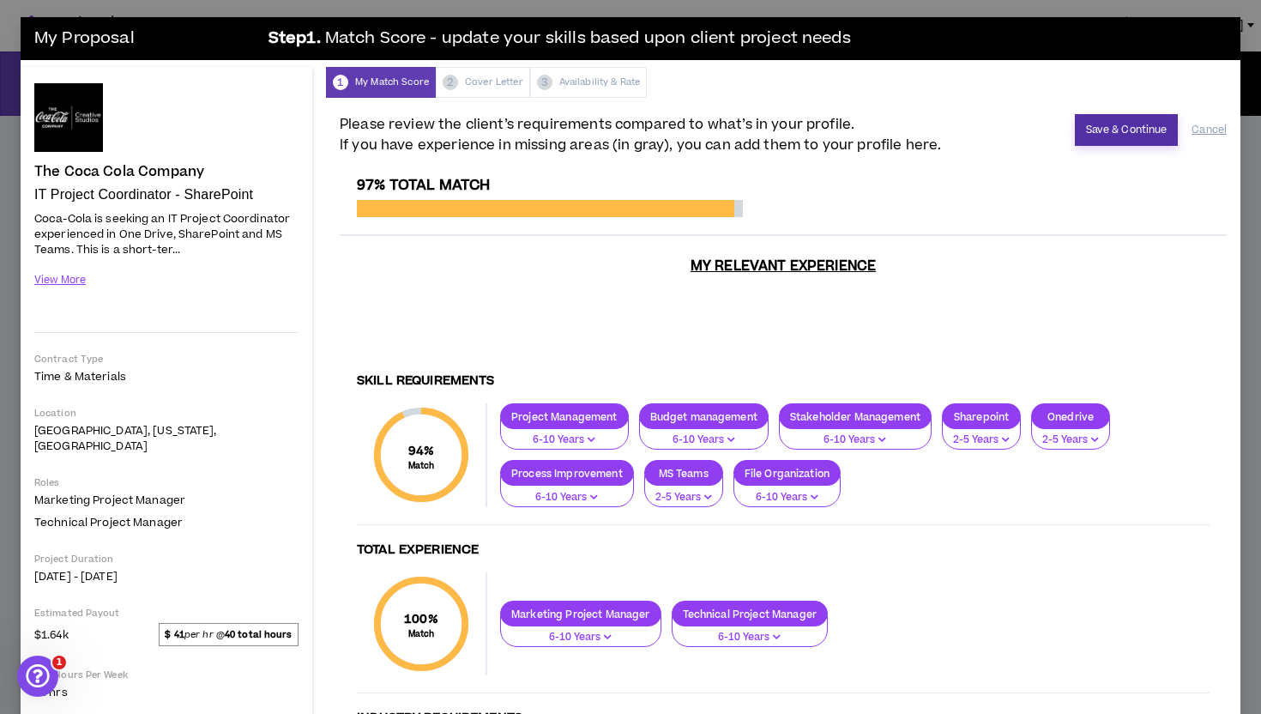
click at [1112, 129] on button "Save & Continue" at bounding box center [1127, 130] width 104 height 32
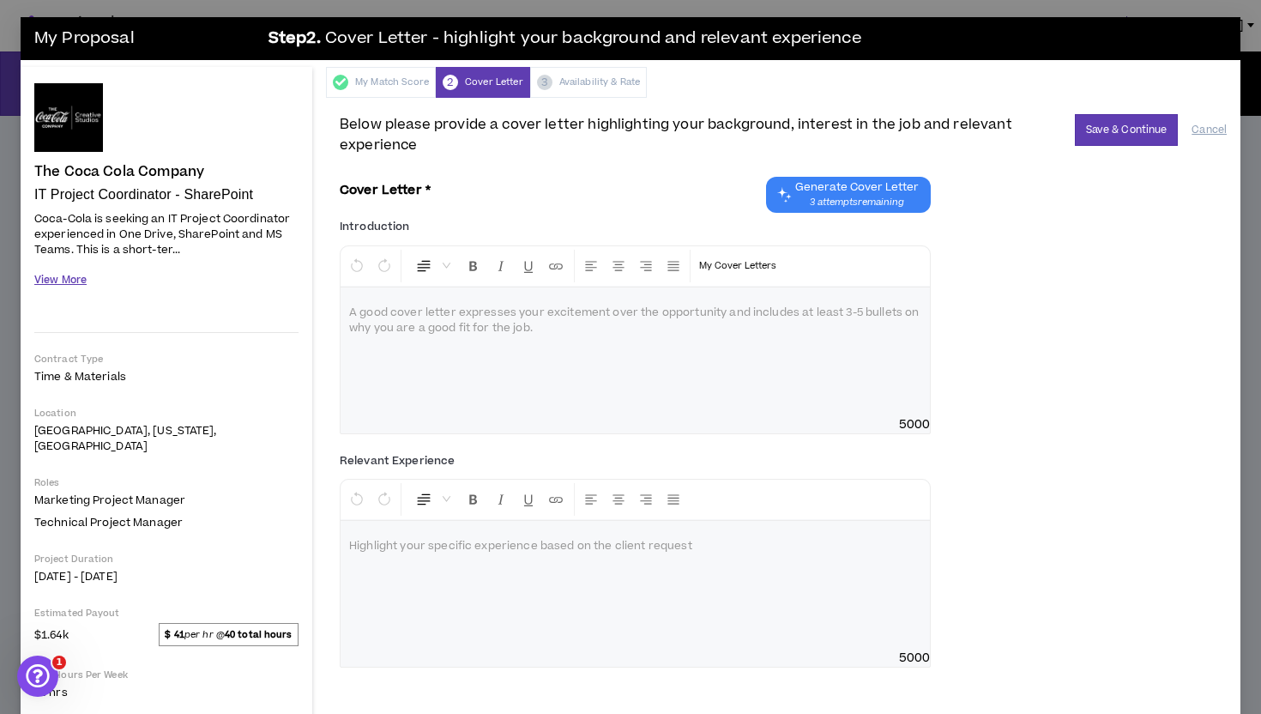
click at [75, 282] on button "View More" at bounding box center [60, 280] width 52 height 30
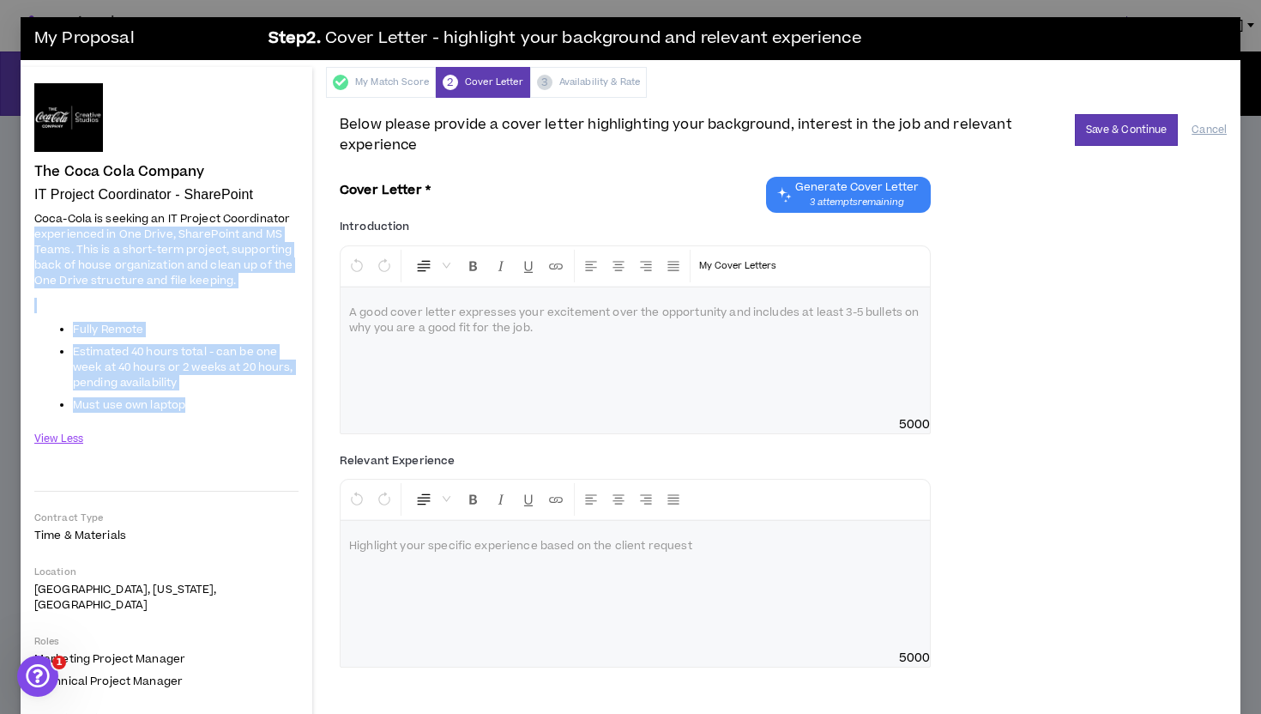
drag, startPoint x: 202, startPoint y: 404, endPoint x: 33, endPoint y: 239, distance: 235.9
click at [33, 239] on div "The Coca Cola Company IT Project Coordinator - SharePoint Hide Details Coca-Col…" at bounding box center [167, 559] width 292 height 985
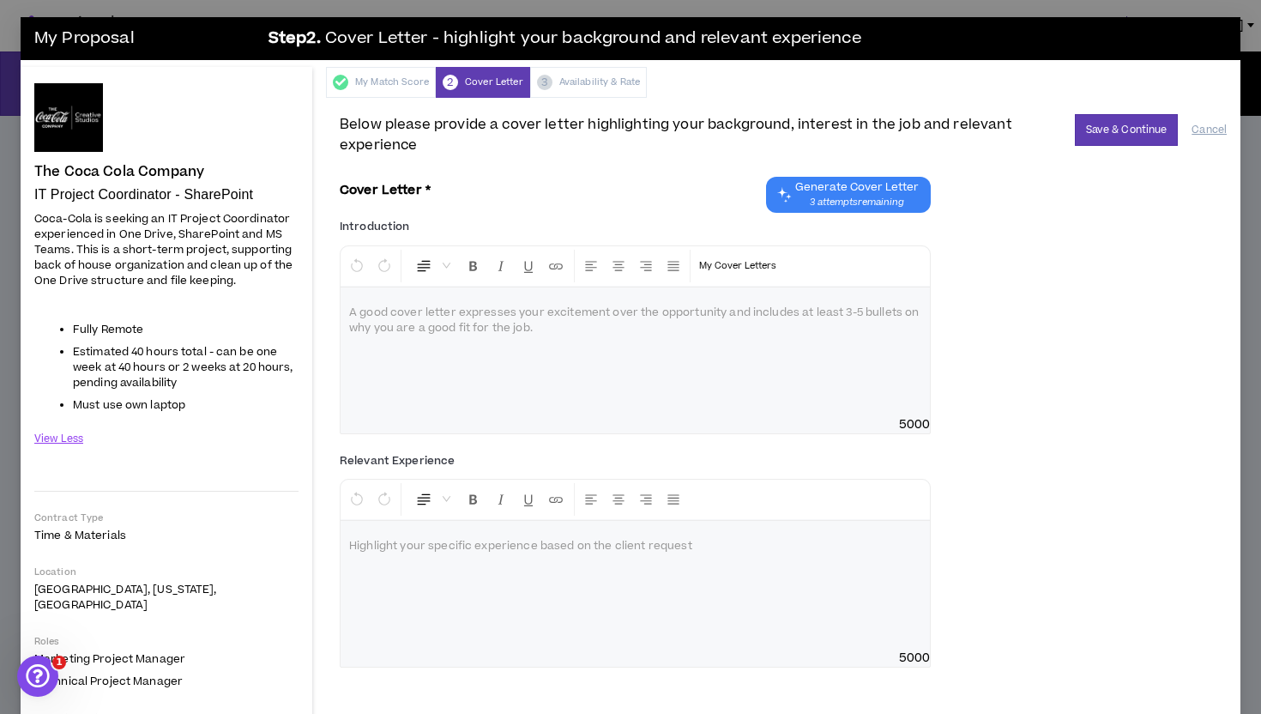
click at [449, 321] on p at bounding box center [635, 312] width 572 height 17
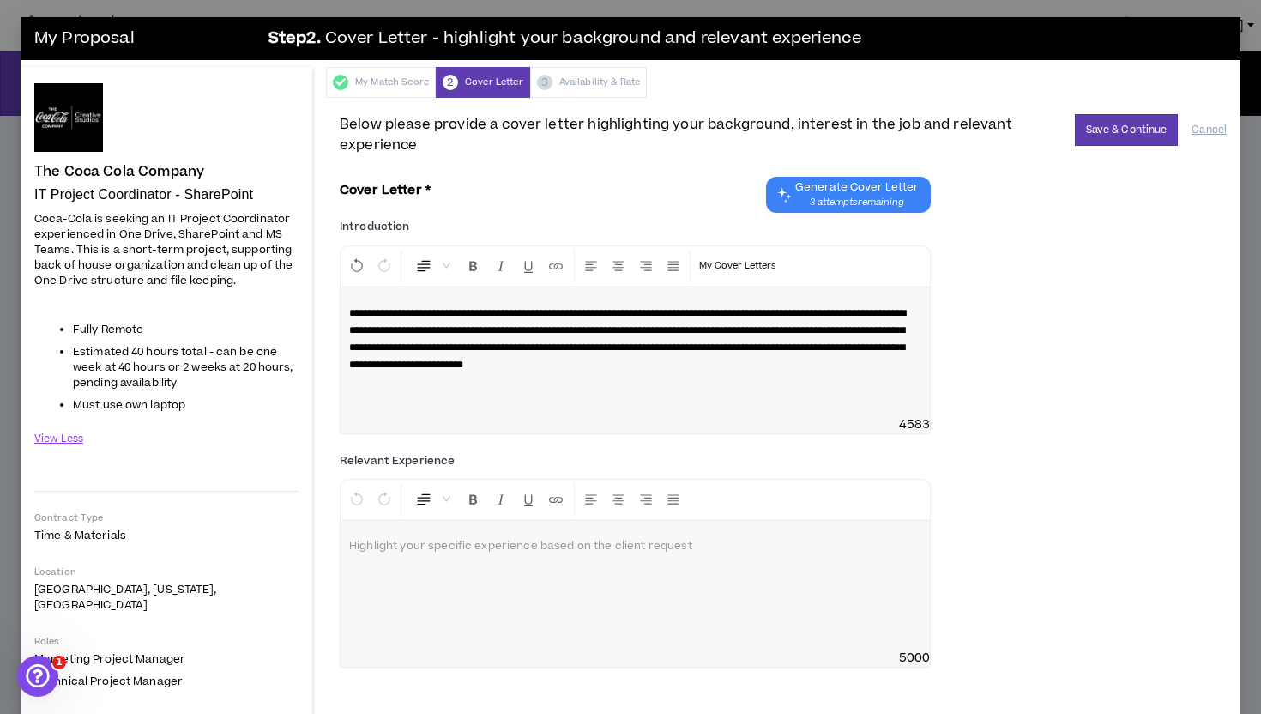
click at [590, 586] on div at bounding box center [635, 585] width 589 height 129
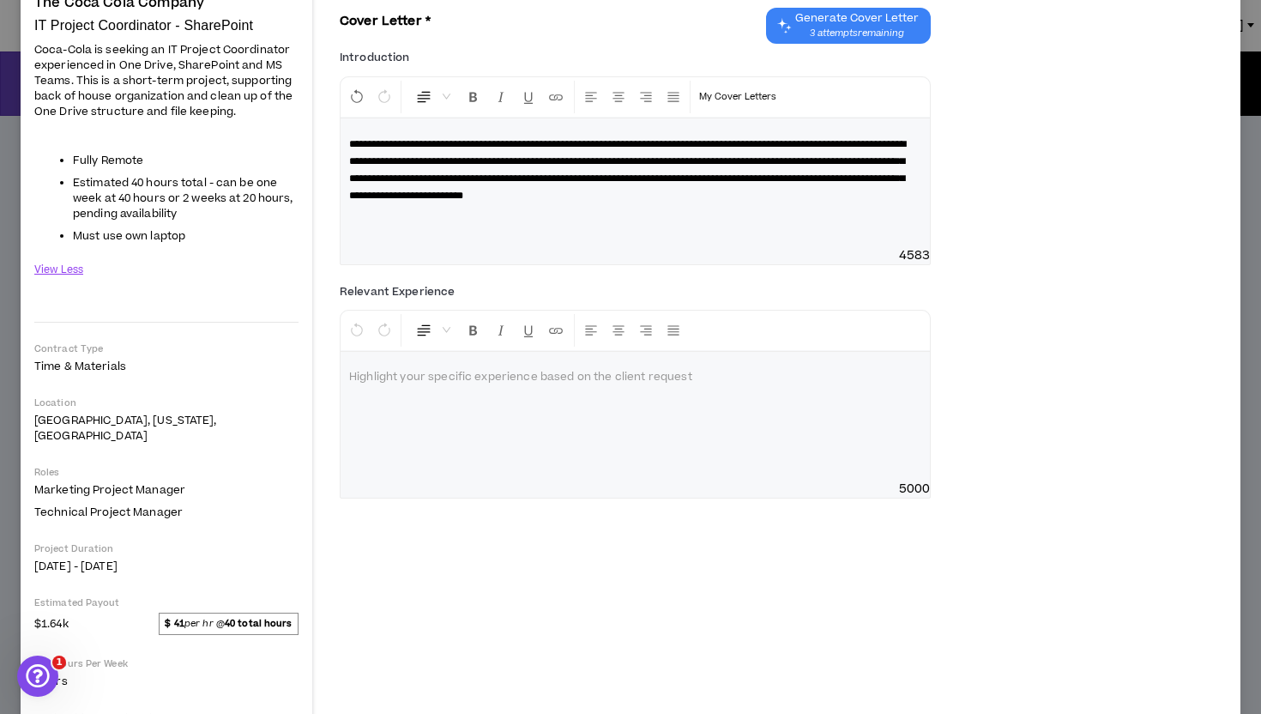
scroll to position [170, 0]
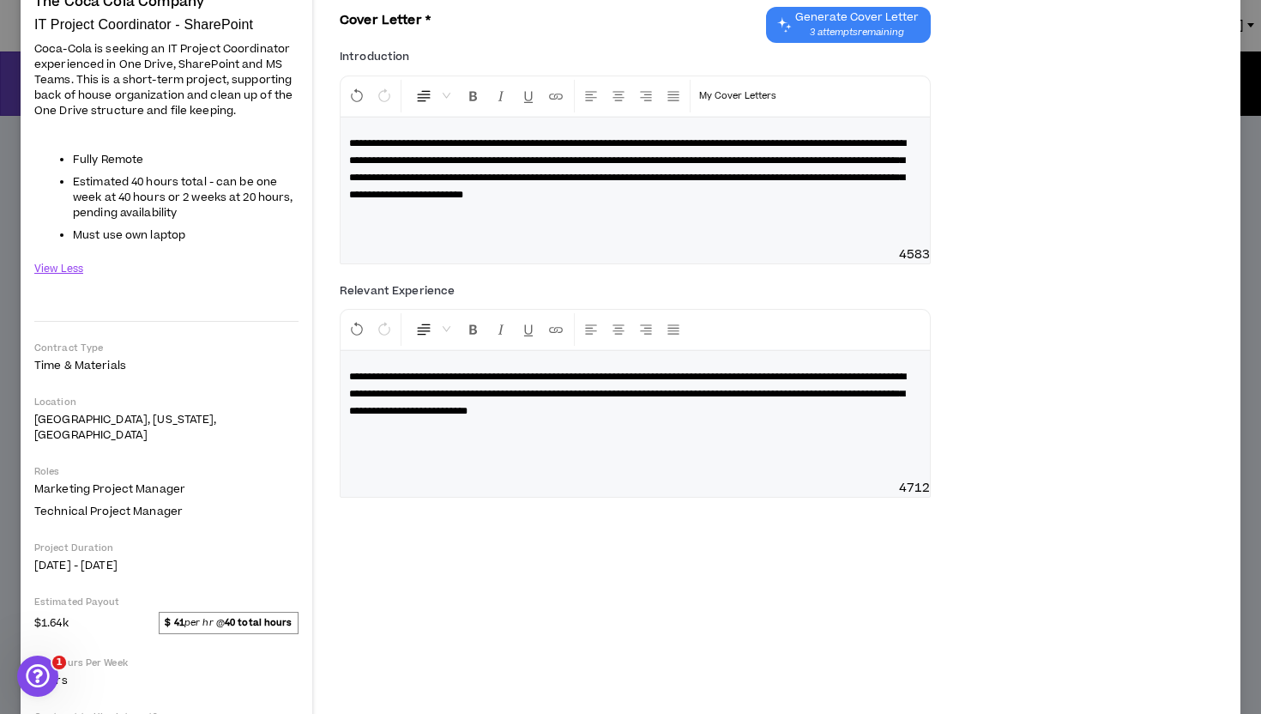
click at [660, 414] on span "**********" at bounding box center [627, 393] width 557 height 45
click at [909, 406] on p "**********" at bounding box center [635, 393] width 572 height 51
click at [1068, 436] on div "**********" at bounding box center [783, 393] width 887 height 233
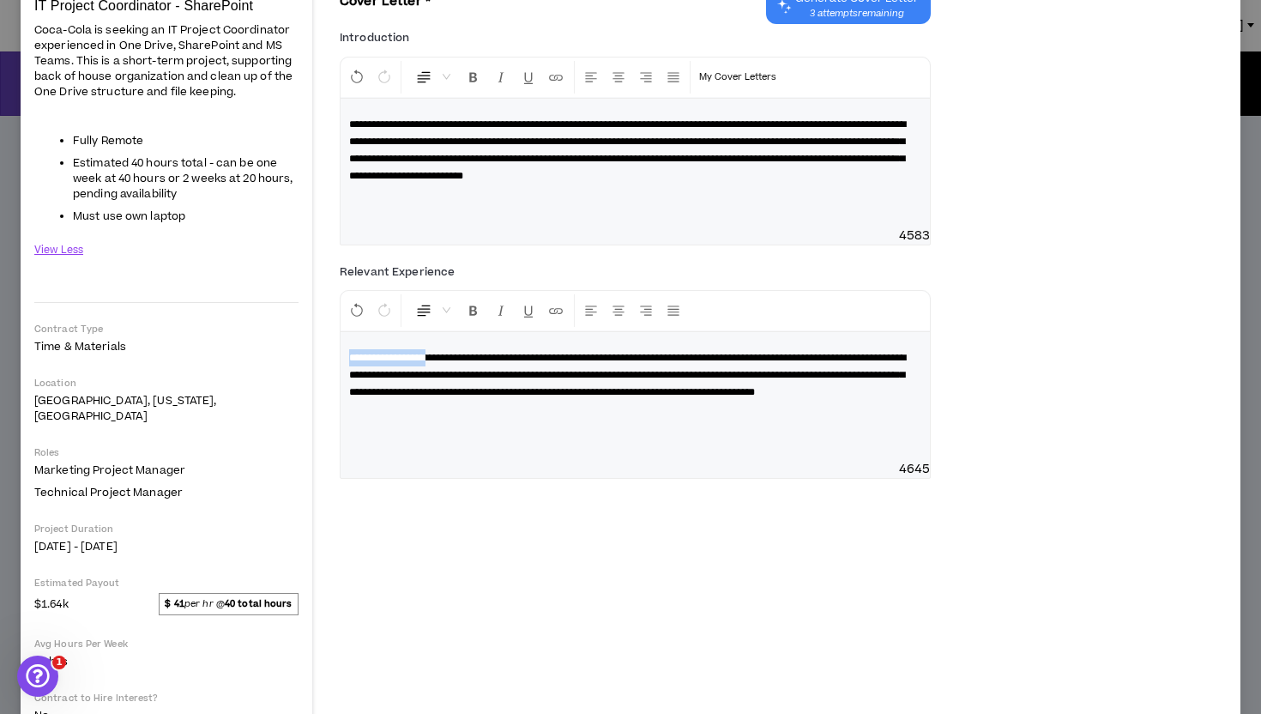
drag, startPoint x: 351, startPoint y: 353, endPoint x: 455, endPoint y: 352, distance: 103.8
click at [455, 353] on span "**********" at bounding box center [627, 375] width 557 height 45
click at [553, 313] on icon "Insert Link" at bounding box center [555, 310] width 15 height 15
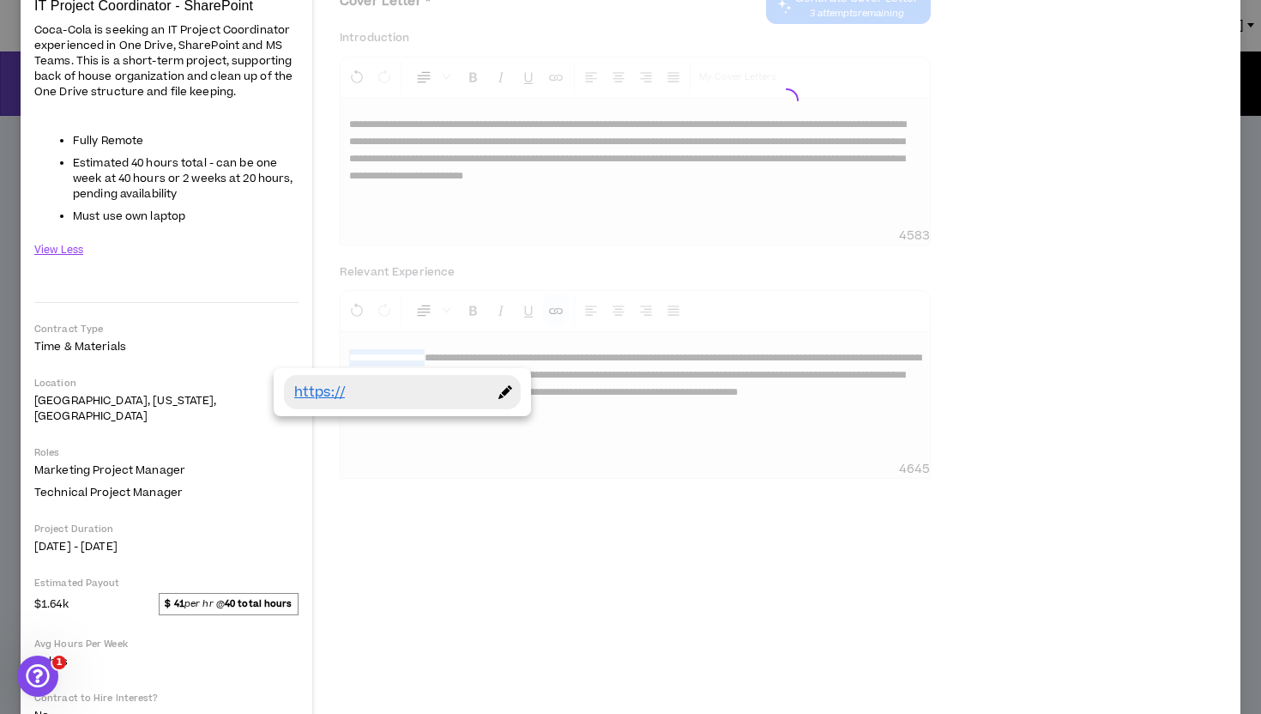
click at [404, 392] on link "https://" at bounding box center [389, 392] width 190 height 21
click at [507, 389] on div at bounding box center [506, 392] width 30 height 34
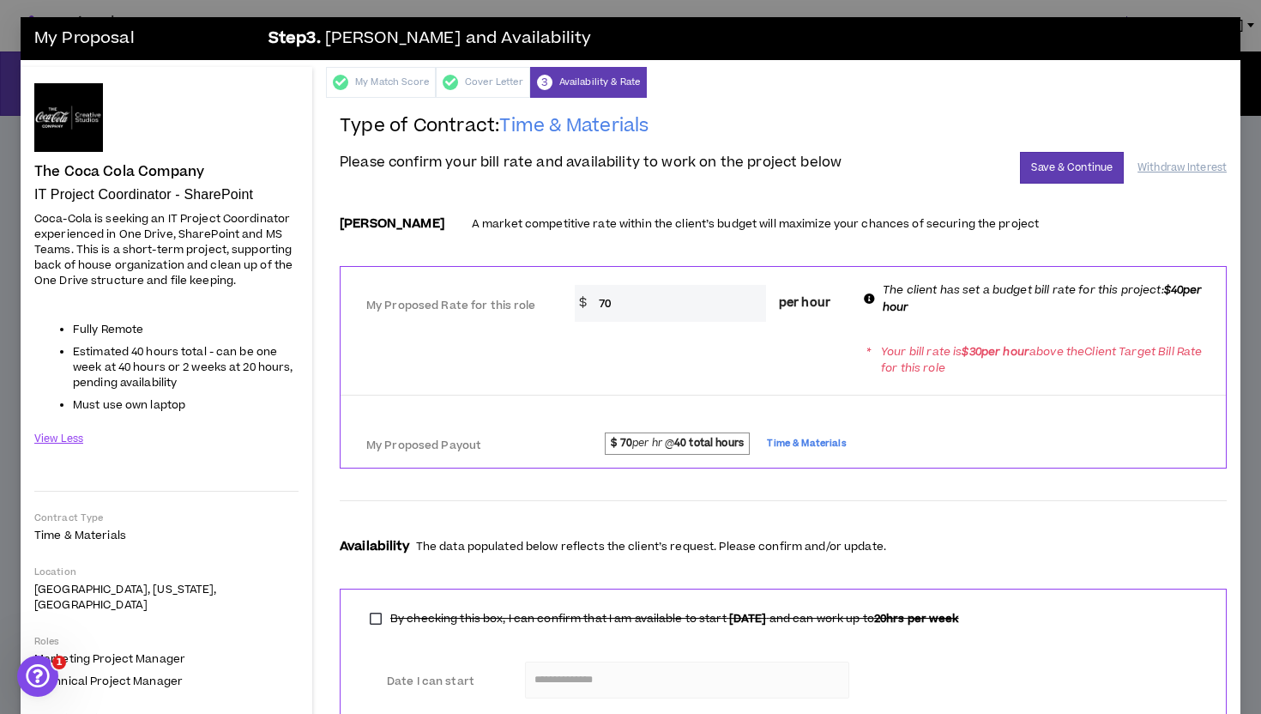
scroll to position [0, 0]
click at [492, 81] on div "Cover Letter" at bounding box center [483, 82] width 94 height 31
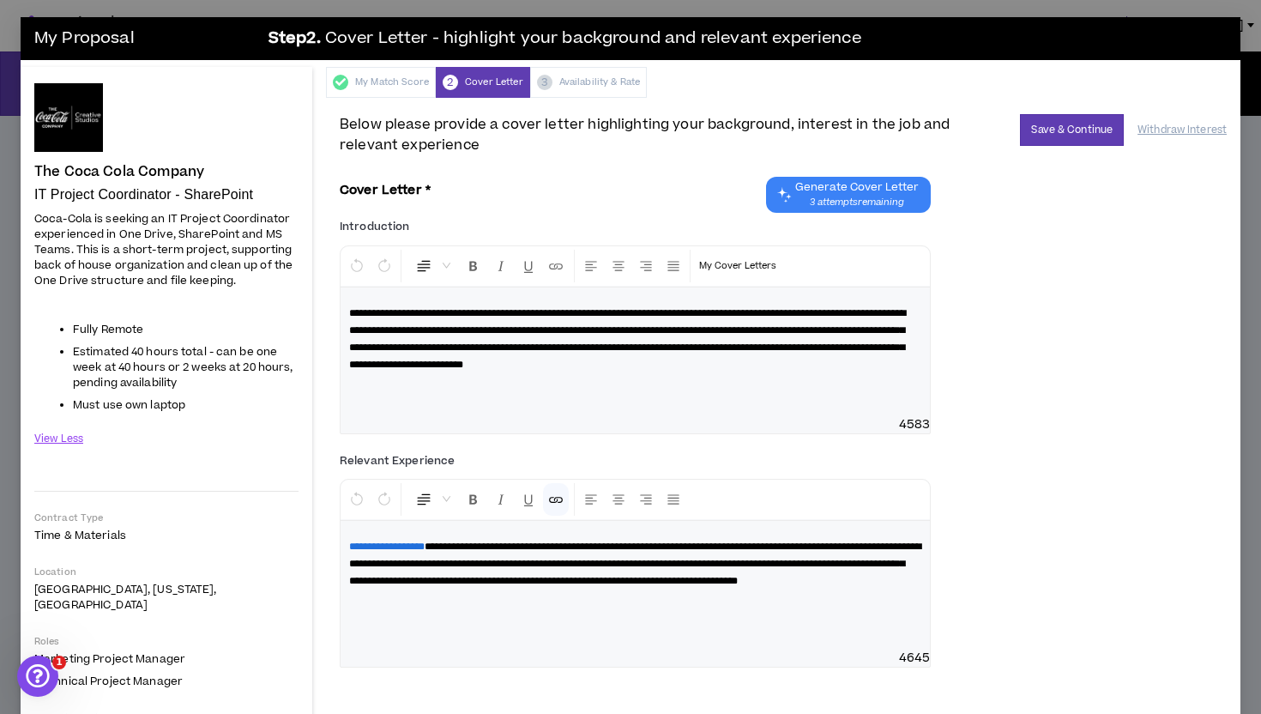
click at [425, 543] on span "**********" at bounding box center [386, 546] width 75 height 10
click at [551, 497] on icon "Insert Link" at bounding box center [555, 498] width 15 height 15
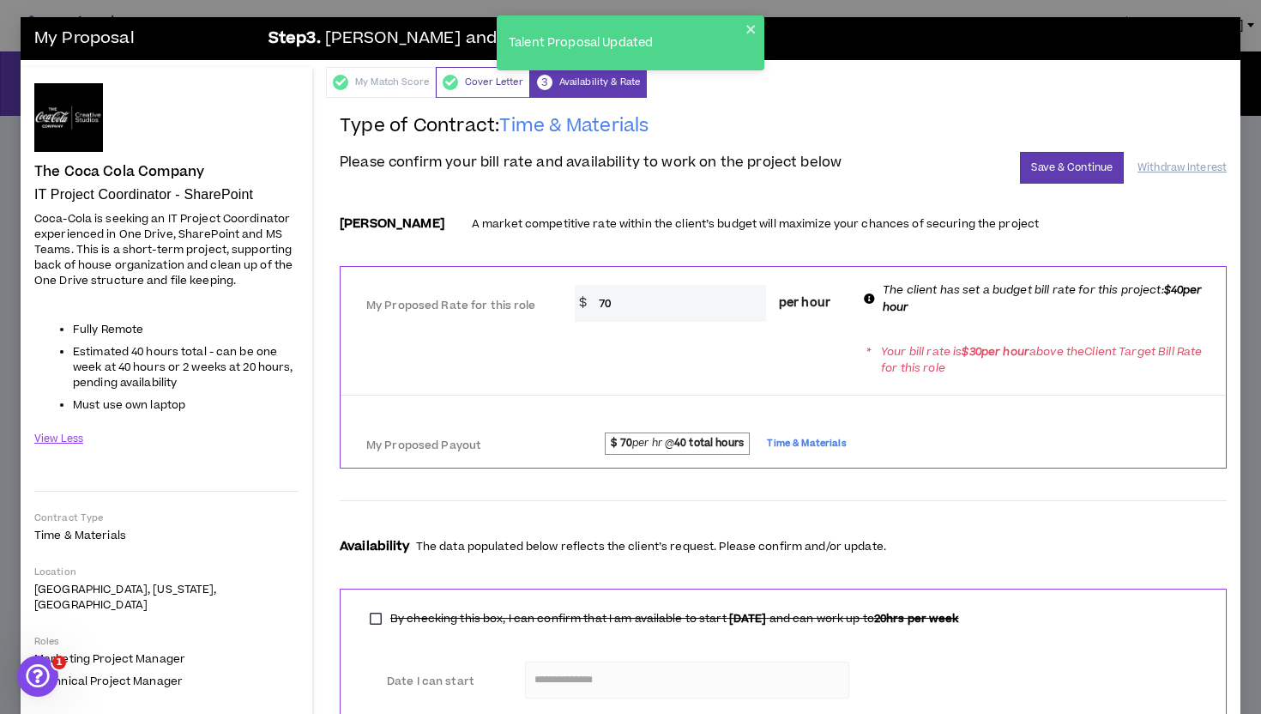
click at [474, 87] on div "Cover Letter" at bounding box center [483, 82] width 94 height 31
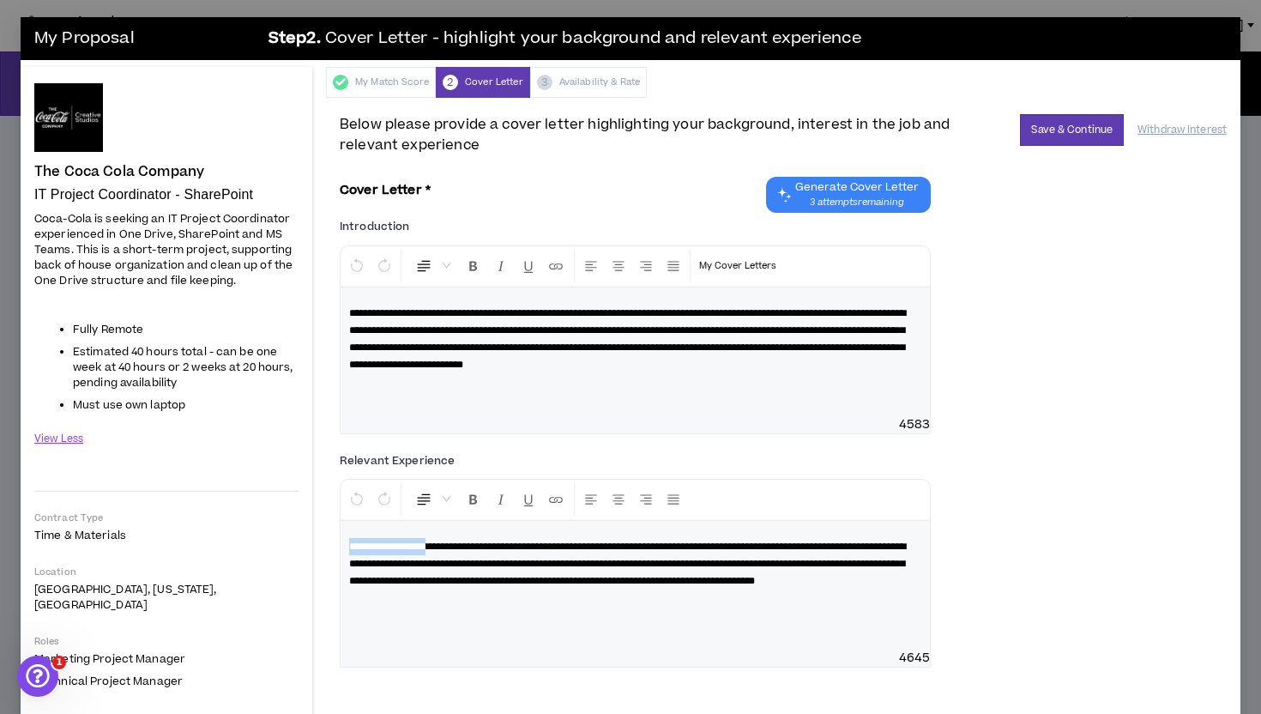
drag, startPoint x: 349, startPoint y: 548, endPoint x: 455, endPoint y: 544, distance: 106.4
click at [455, 544] on span "**********" at bounding box center [627, 563] width 557 height 45
click at [558, 495] on icon "Insert Link" at bounding box center [555, 498] width 15 height 15
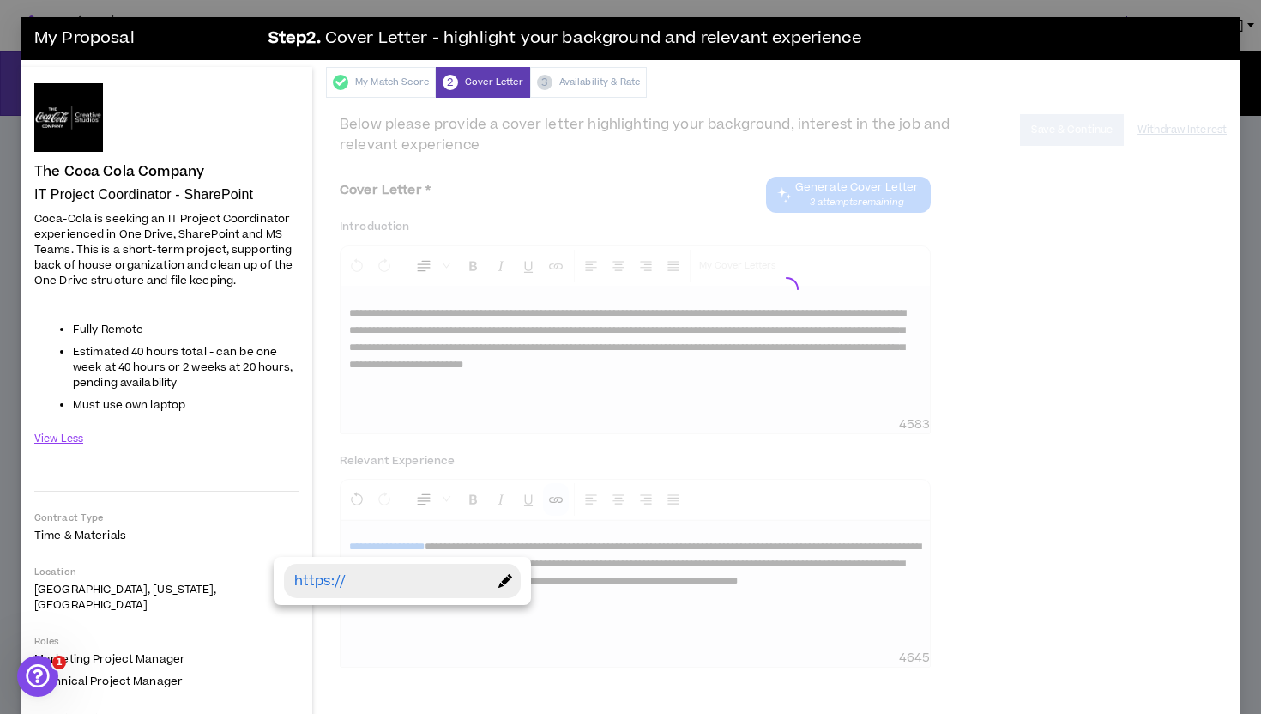
click at [504, 588] on div at bounding box center [506, 581] width 30 height 34
drag, startPoint x: 379, startPoint y: 589, endPoint x: 265, endPoint y: 581, distance: 114.4
click at [265, 581] on body "Talent Tools [PERSON_NAME] Dashboard Projects Profile Contracts Jobs Teams Pref…" at bounding box center [630, 357] width 1261 height 714
type input "**********"
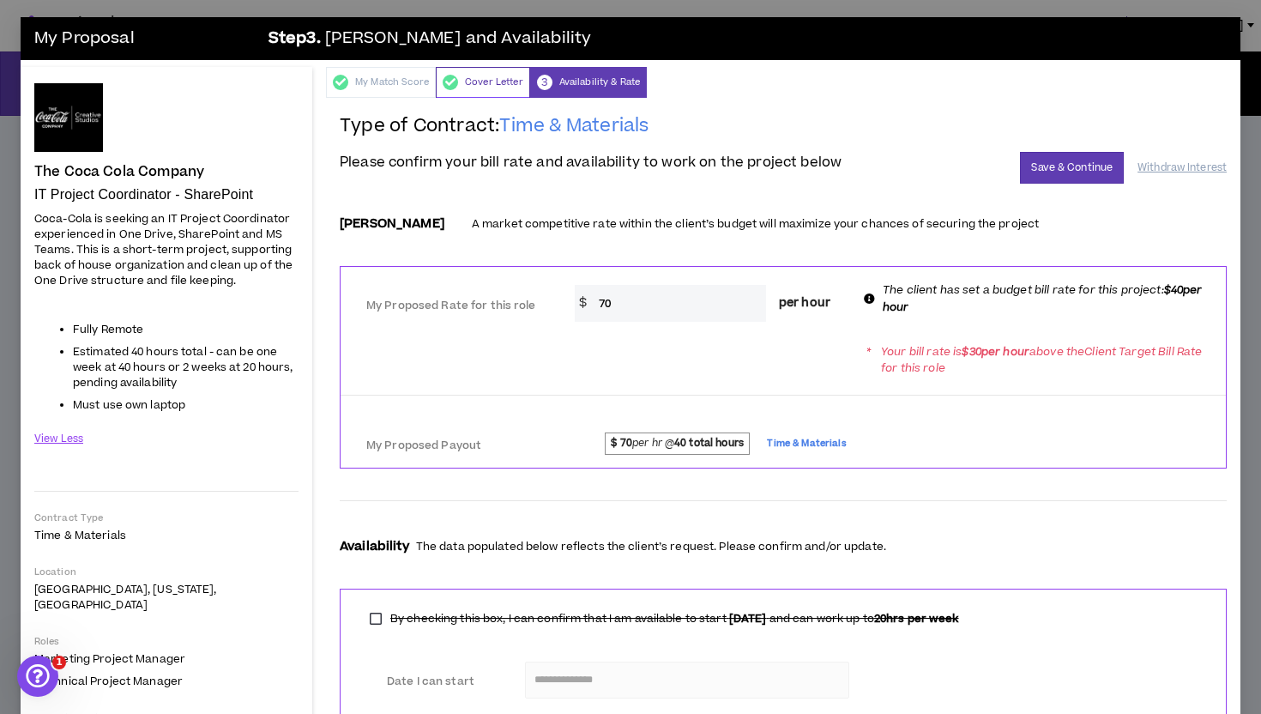
click at [492, 81] on div "Cover Letter" at bounding box center [483, 82] width 94 height 31
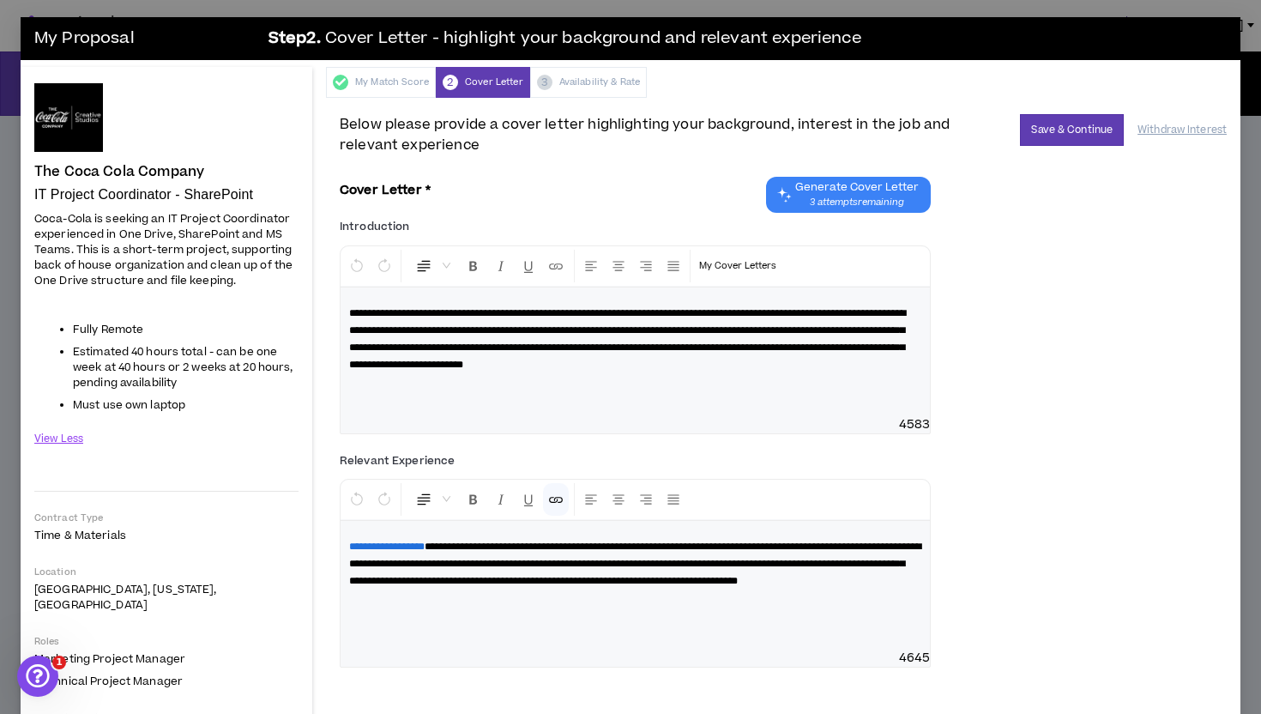
click at [425, 542] on span "**********" at bounding box center [386, 546] width 75 height 10
click at [585, 635] on div "**********" at bounding box center [635, 585] width 589 height 129
click at [1064, 503] on div "**********" at bounding box center [783, 566] width 887 height 238
click at [1084, 130] on button "Save & Continue" at bounding box center [1072, 130] width 104 height 32
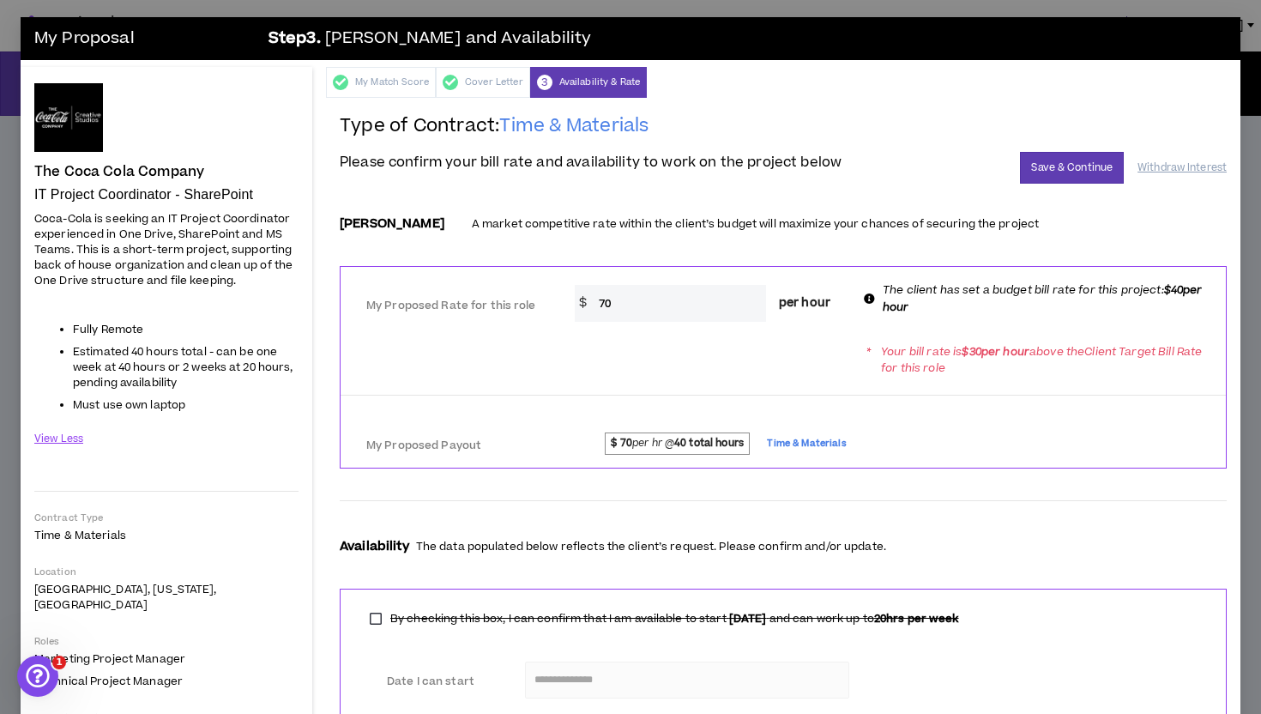
click at [616, 298] on input "70" at bounding box center [678, 303] width 176 height 37
type input "40"
click at [883, 188] on div "**********" at bounding box center [783, 449] width 887 height 670
click at [1046, 171] on button "Save & Continue" at bounding box center [1072, 168] width 104 height 32
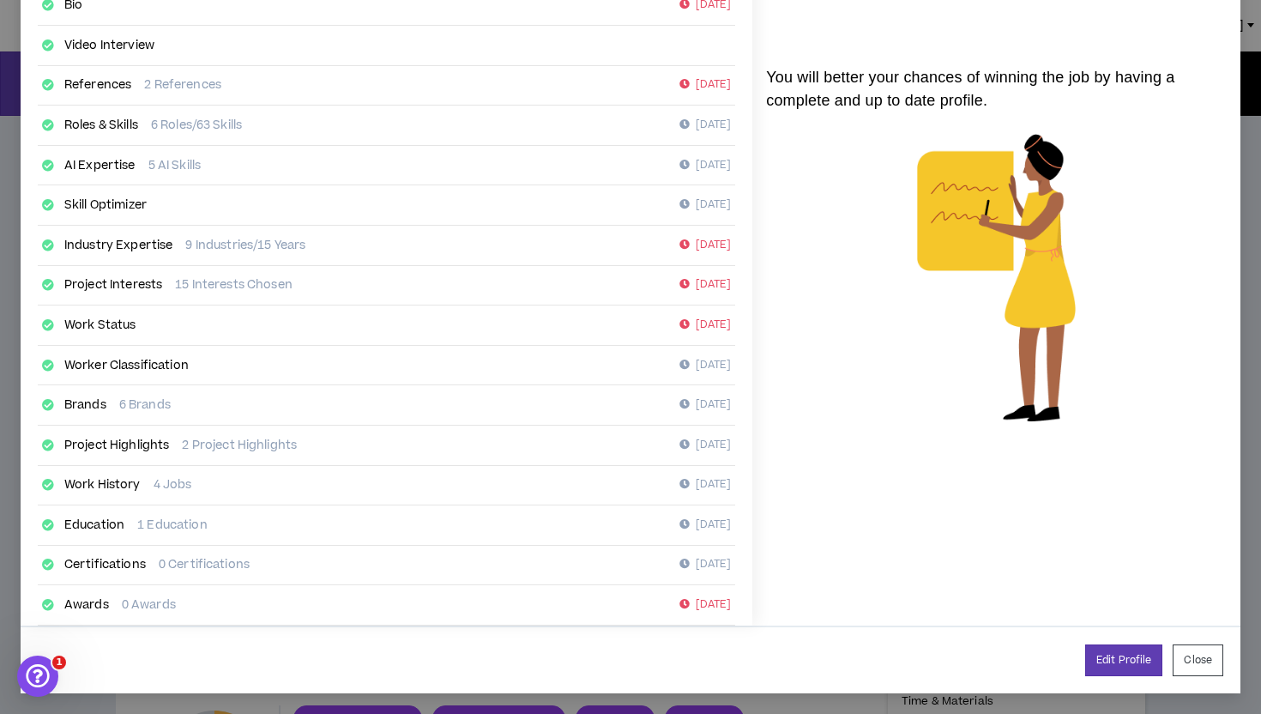
scroll to position [188, 0]
click at [1200, 653] on button "Close" at bounding box center [1197, 661] width 51 height 32
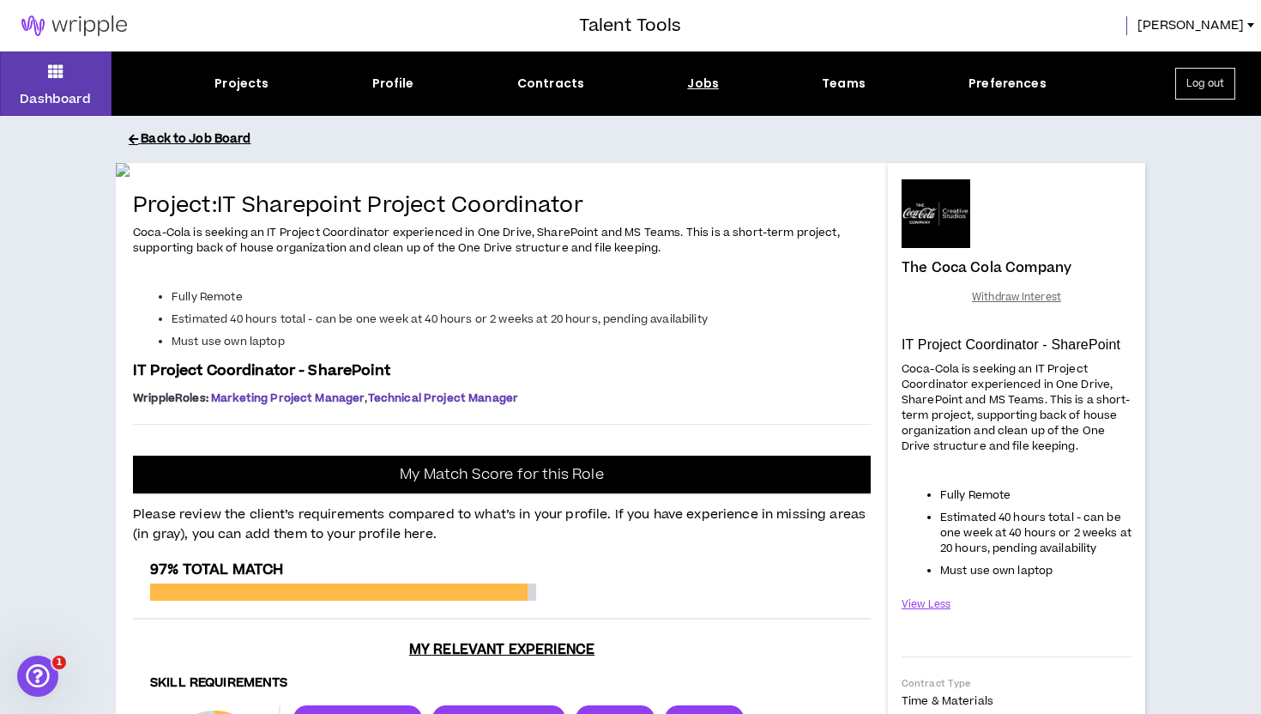
click at [195, 139] on button "Back to Job Board" at bounding box center [643, 139] width 1029 height 30
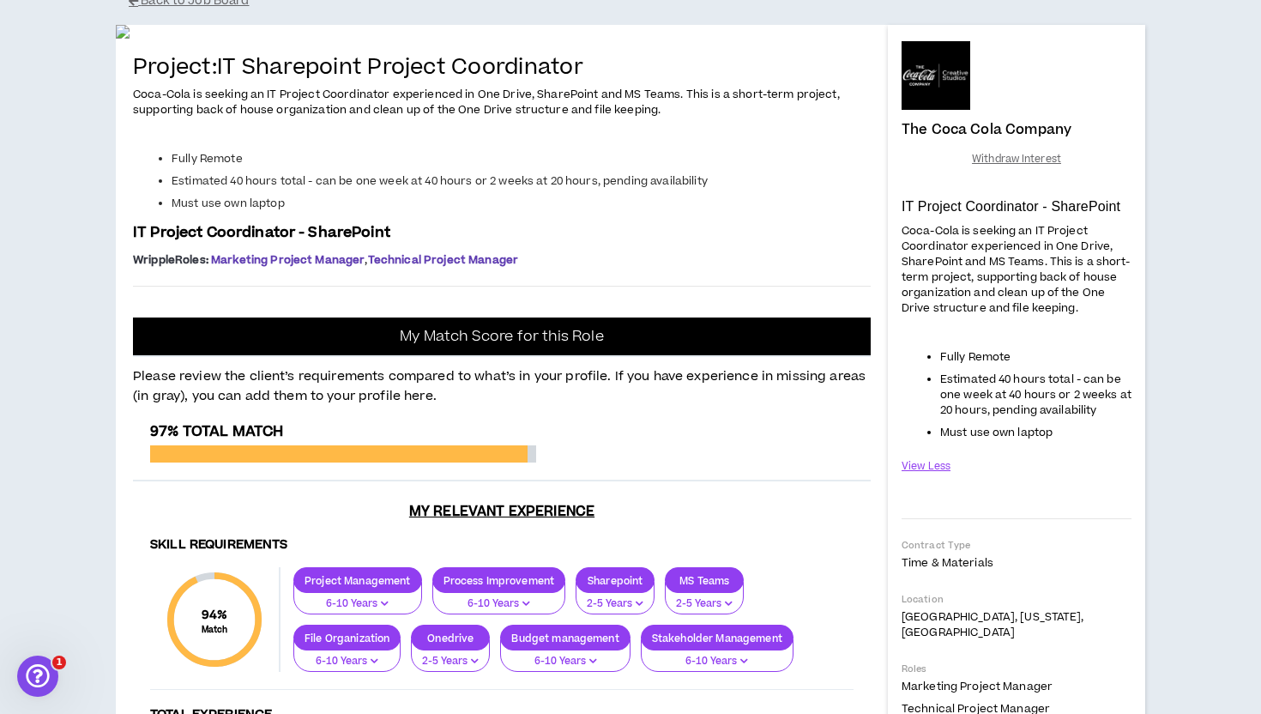
scroll to position [139, 0]
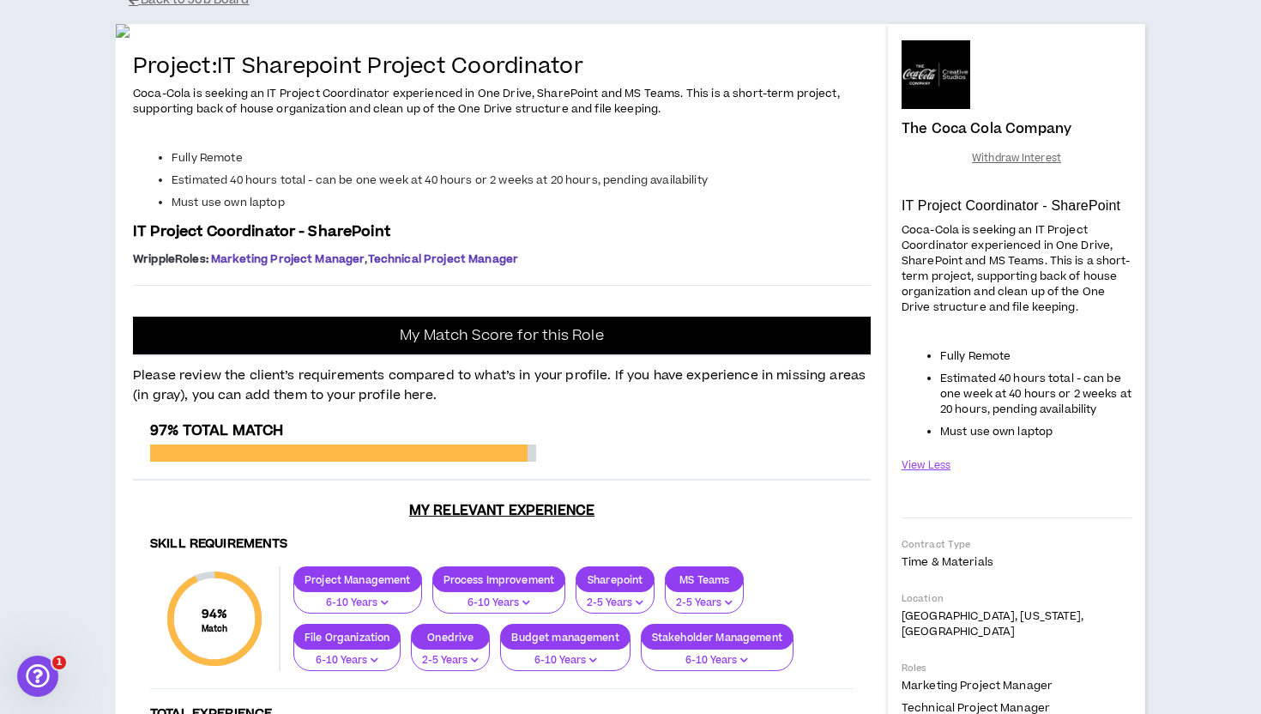
click at [75, 338] on div "Dashboard Projects Profile Contracts Jobs Teams Preferences Log out Back to Job…" at bounding box center [630, 524] width 1261 height 1222
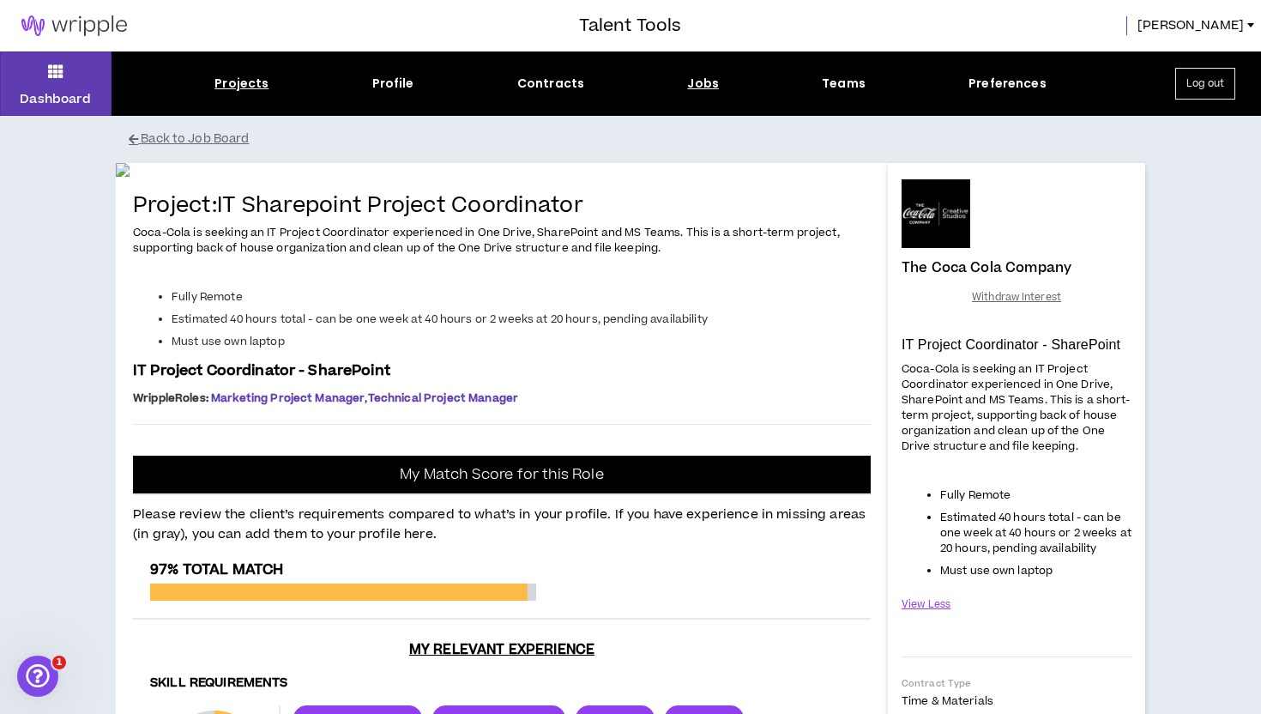
scroll to position [0, 0]
click at [208, 142] on button "Back to Job Board" at bounding box center [643, 139] width 1029 height 30
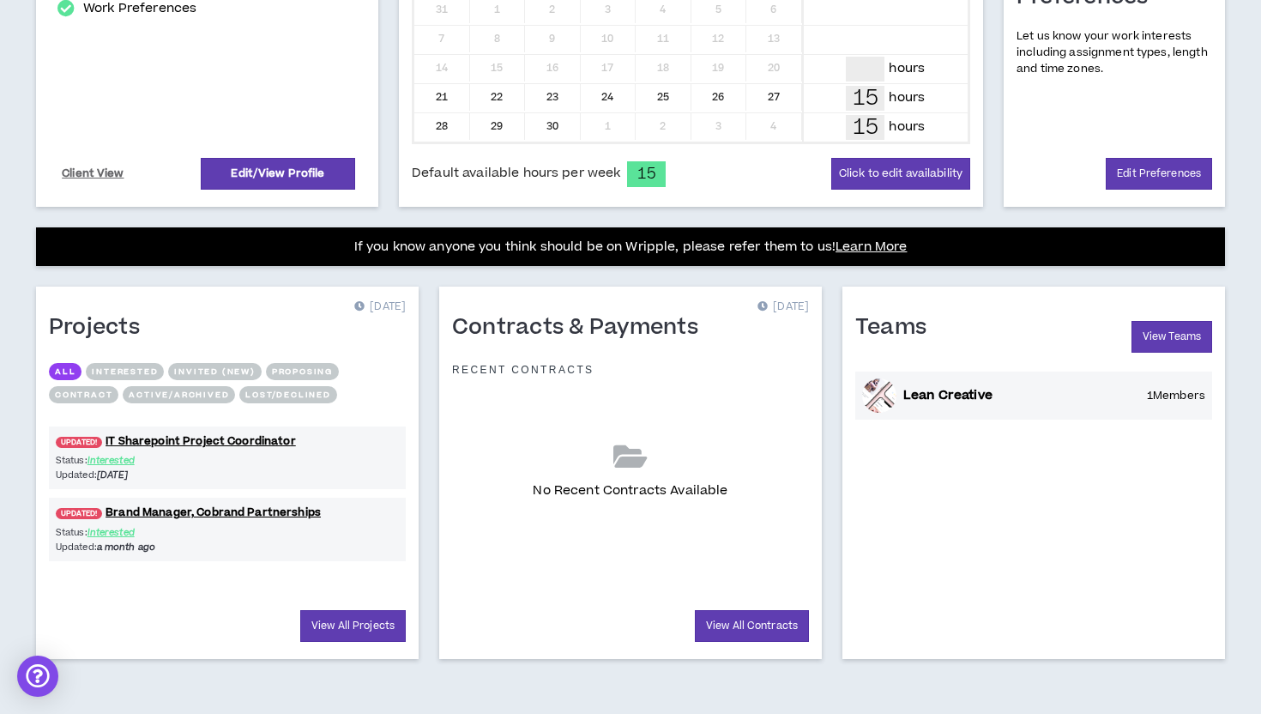
scroll to position [458, 0]
click at [343, 447] on link "UPDATED! IT Sharepoint Project Coordinator" at bounding box center [227, 441] width 357 height 16
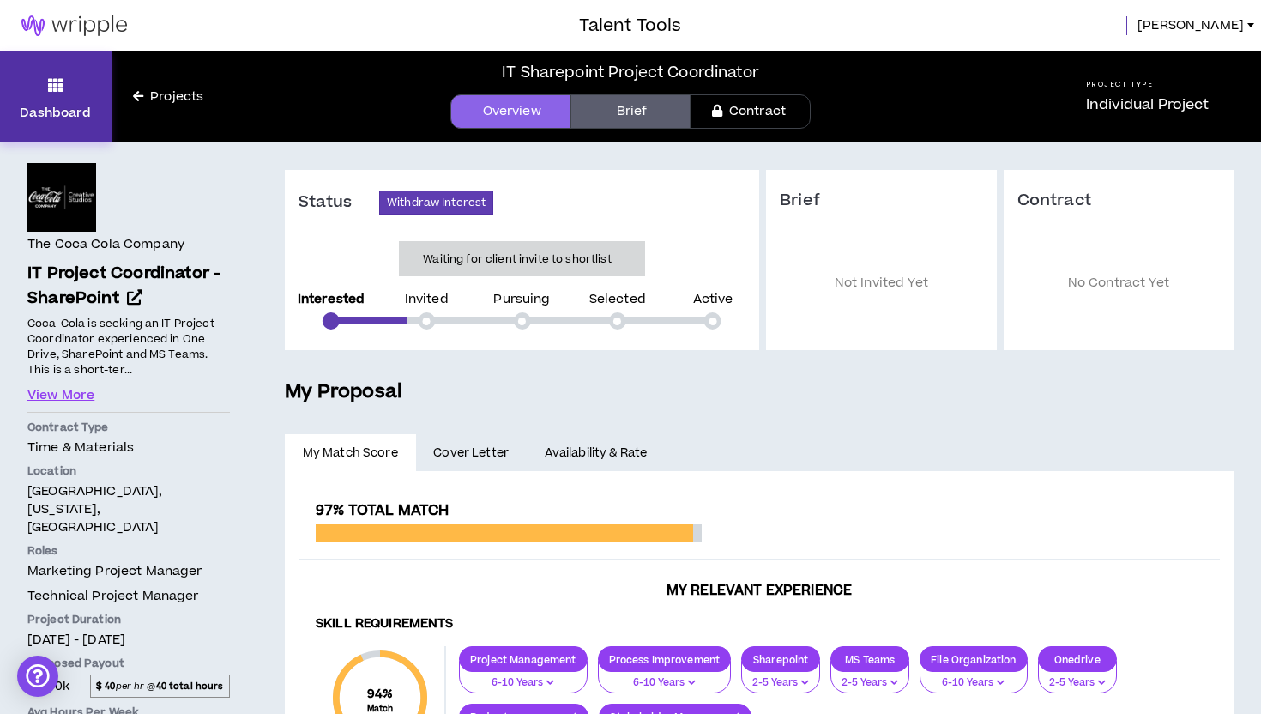
click at [45, 95] on link "Dashboard" at bounding box center [56, 96] width 112 height 91
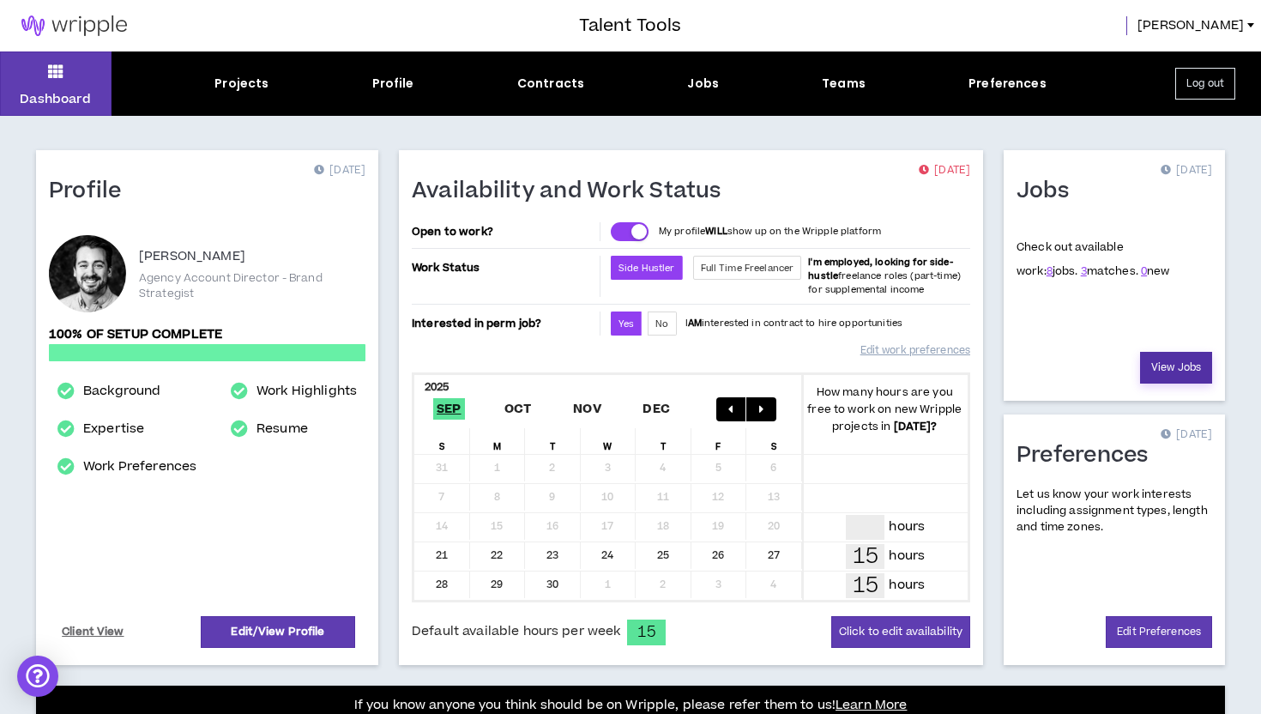
click at [1153, 371] on link "View Jobs" at bounding box center [1176, 368] width 72 height 32
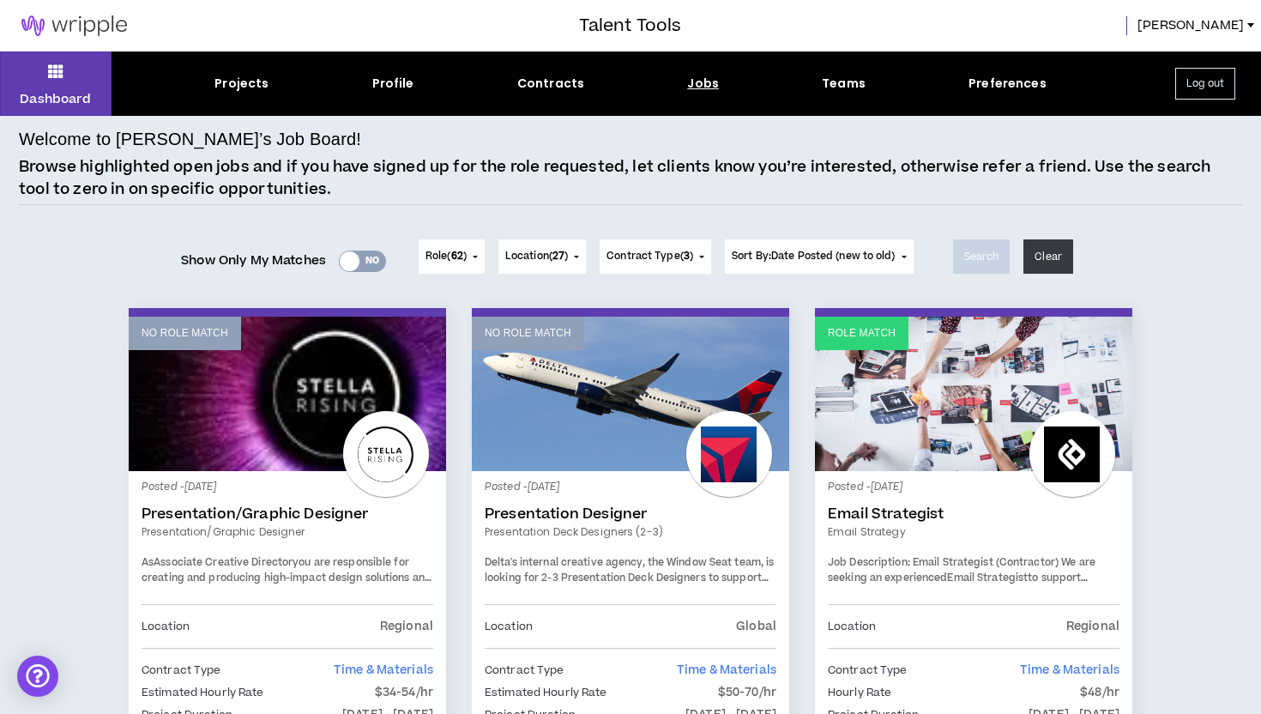
click at [460, 256] on span "62" at bounding box center [457, 256] width 12 height 15
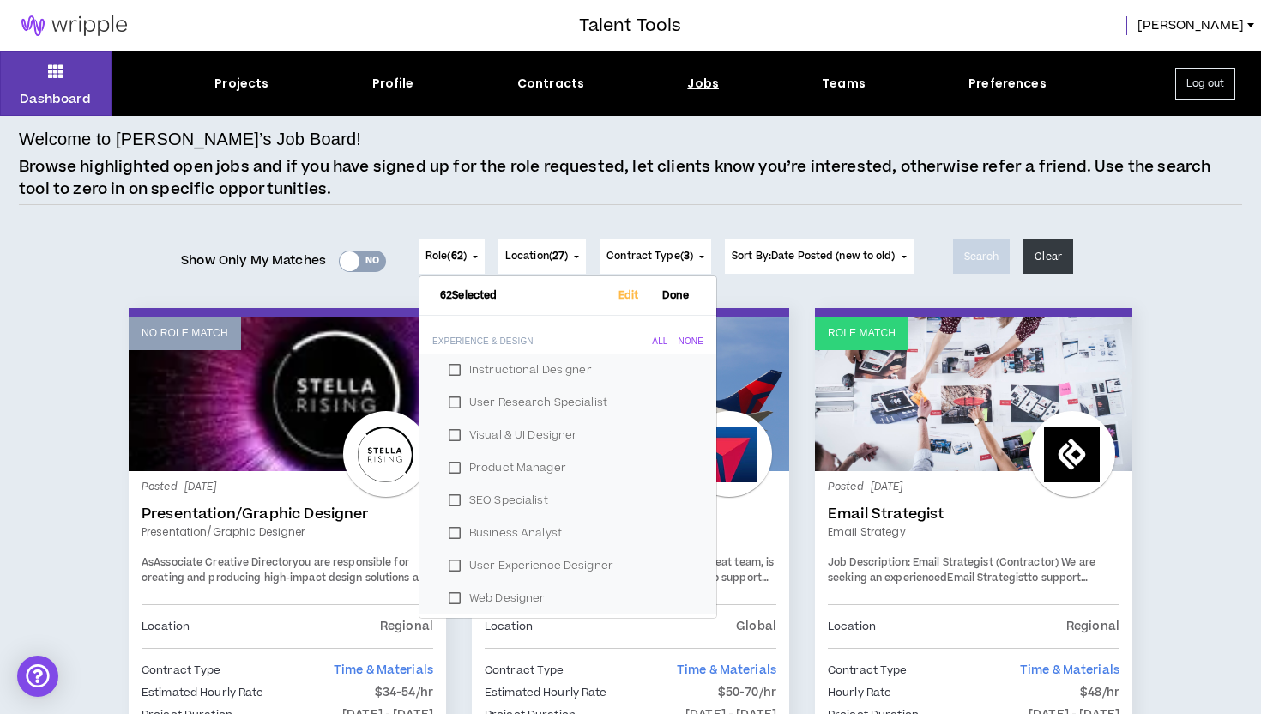
click at [400, 187] on p "Browse highlighted open jobs and if you have signed up for the role requested, …" at bounding box center [630, 178] width 1223 height 44
